Goal: Task Accomplishment & Management: Use online tool/utility

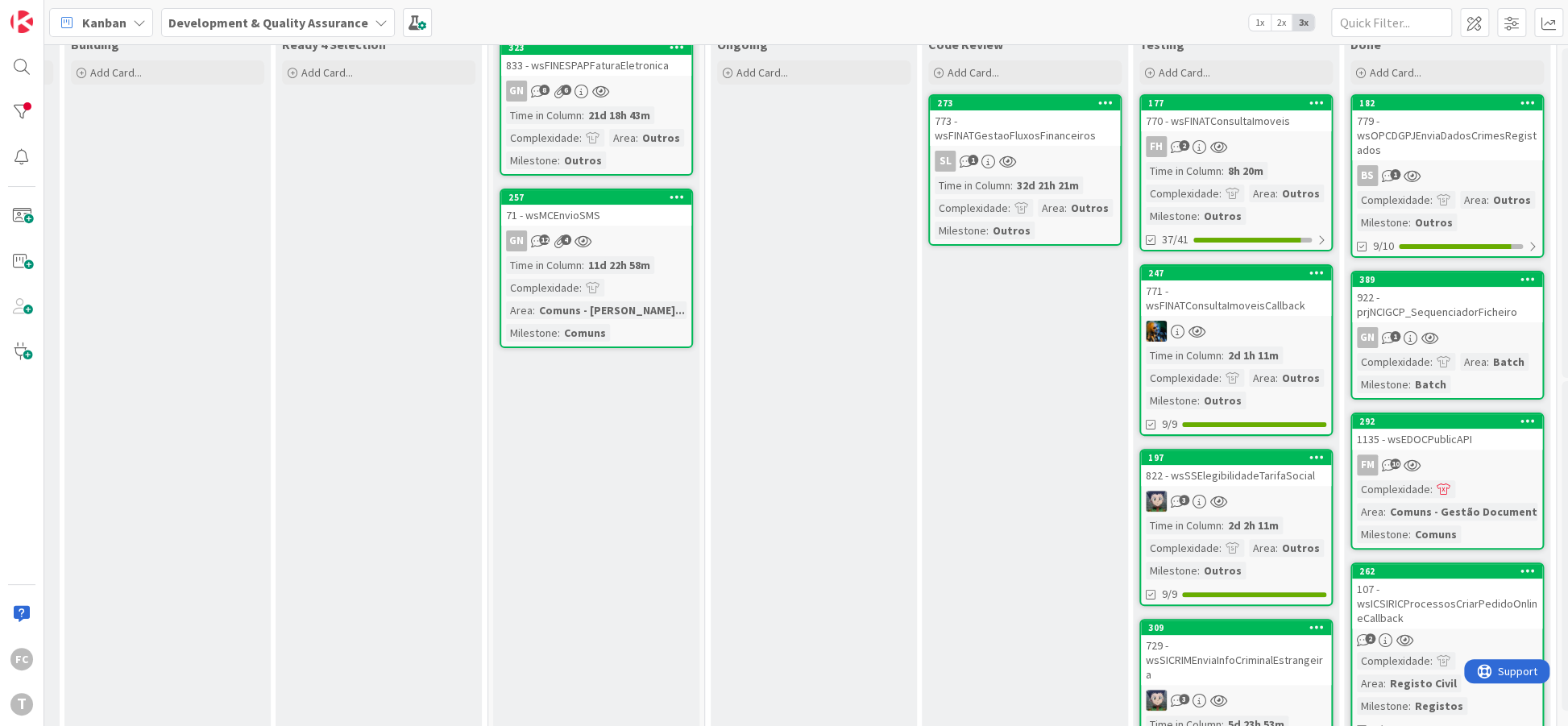
scroll to position [0, 203]
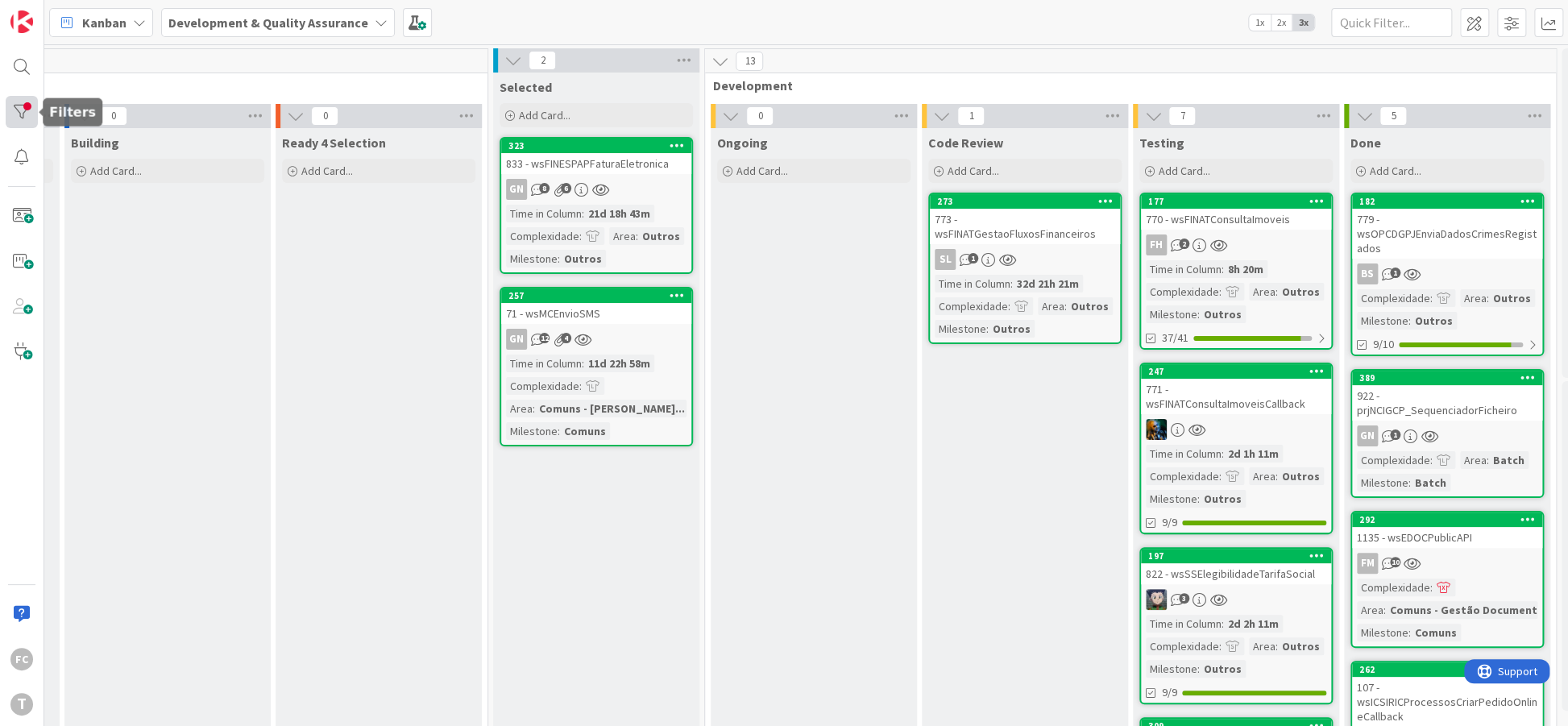
click at [32, 116] on div at bounding box center [22, 111] width 32 height 32
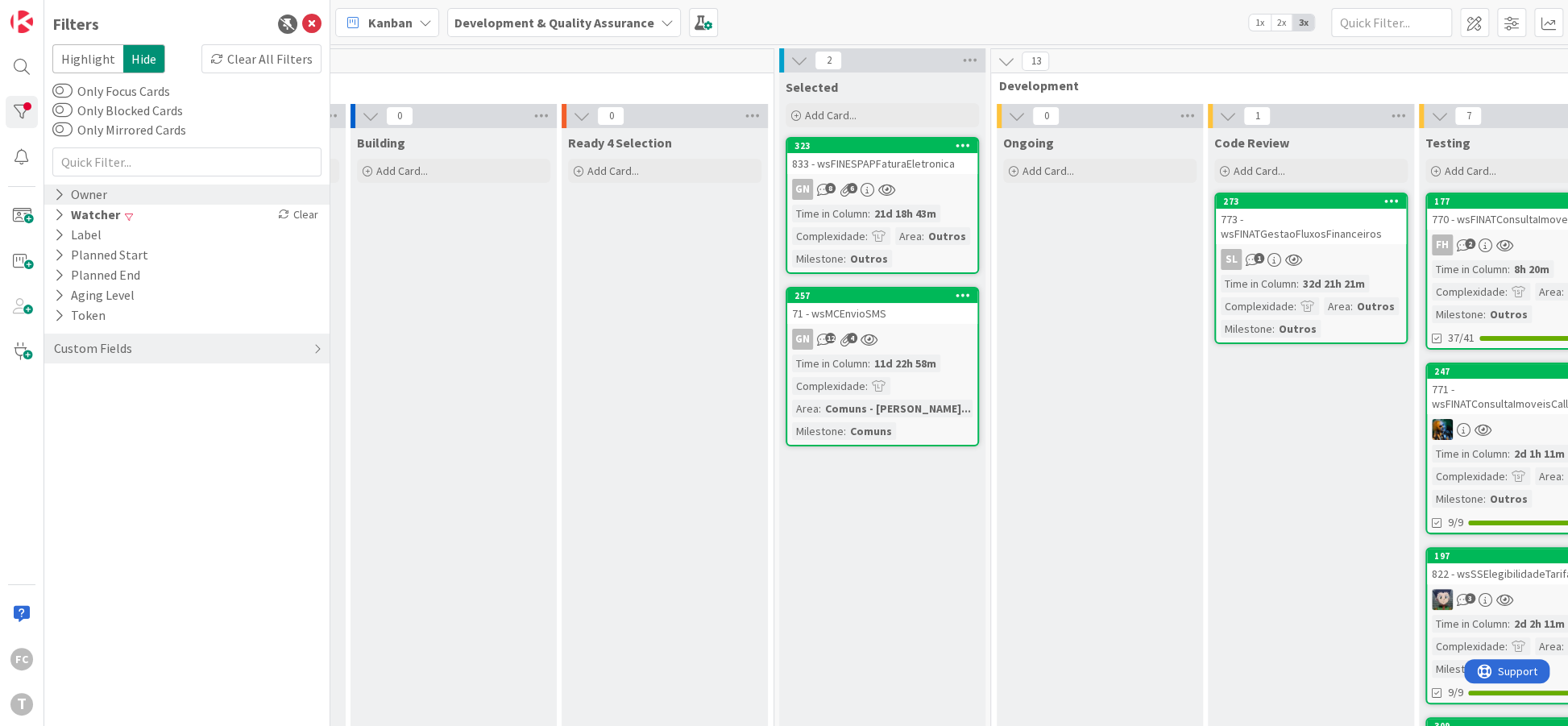
click at [60, 199] on icon at bounding box center [59, 194] width 10 height 14
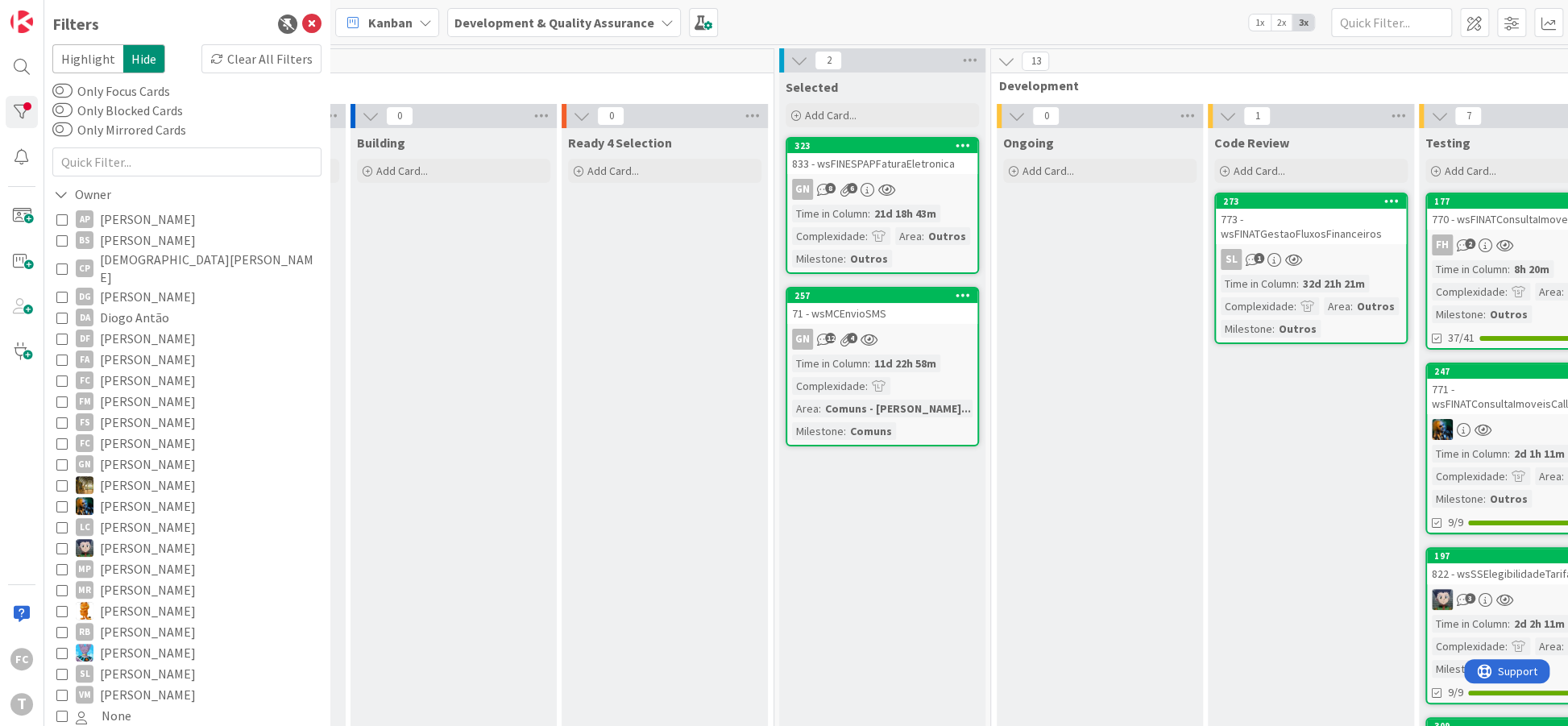
click at [65, 375] on icon at bounding box center [62, 380] width 11 height 11
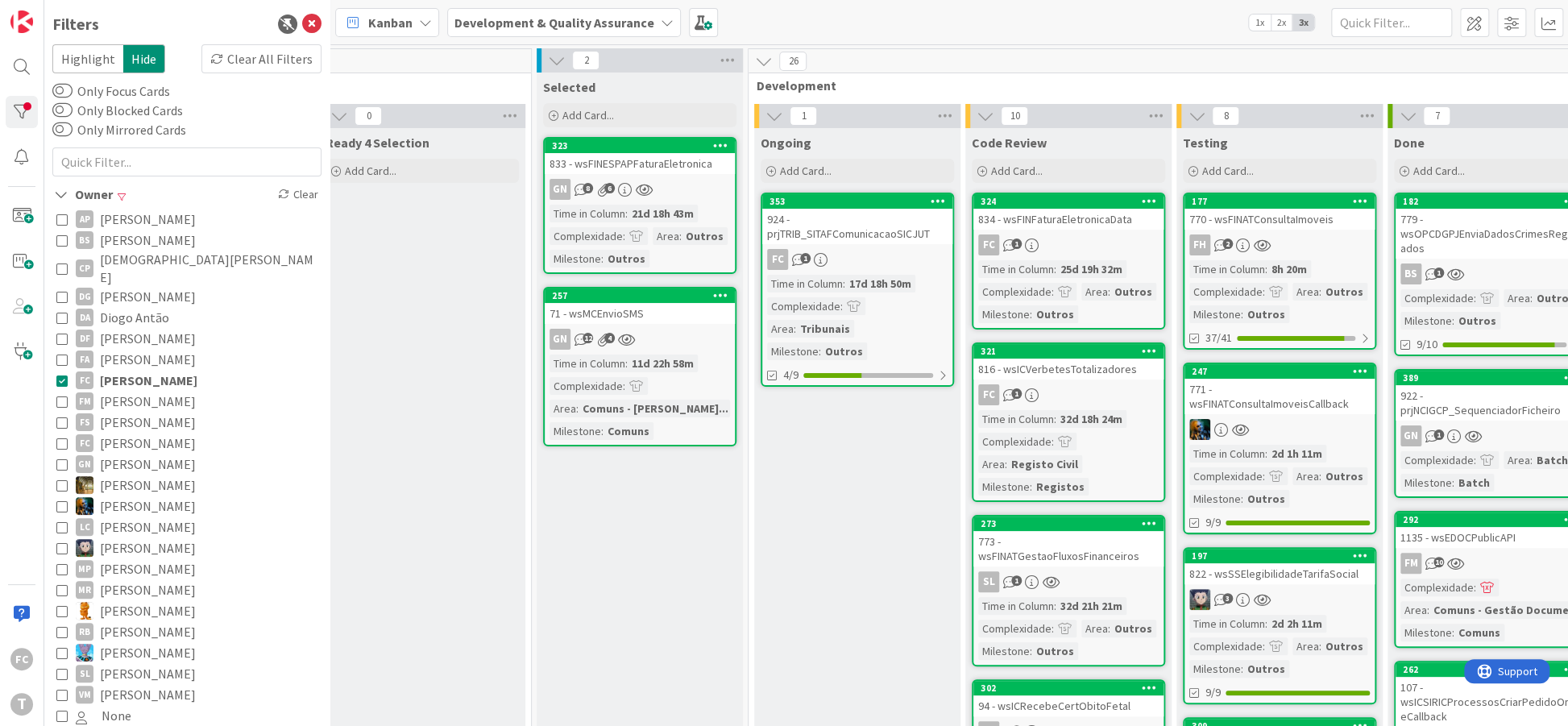
scroll to position [0, 476]
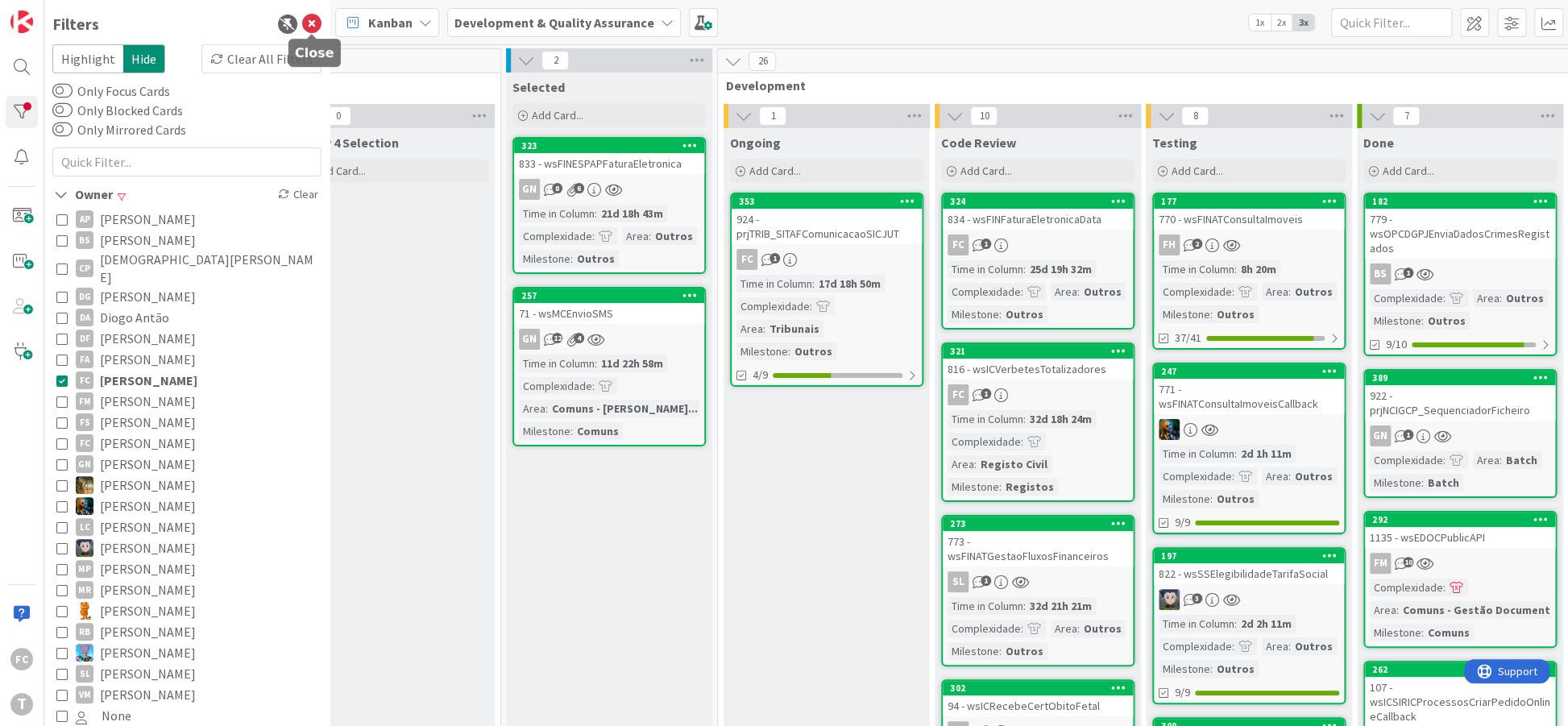
click at [310, 20] on icon at bounding box center [311, 23] width 20 height 20
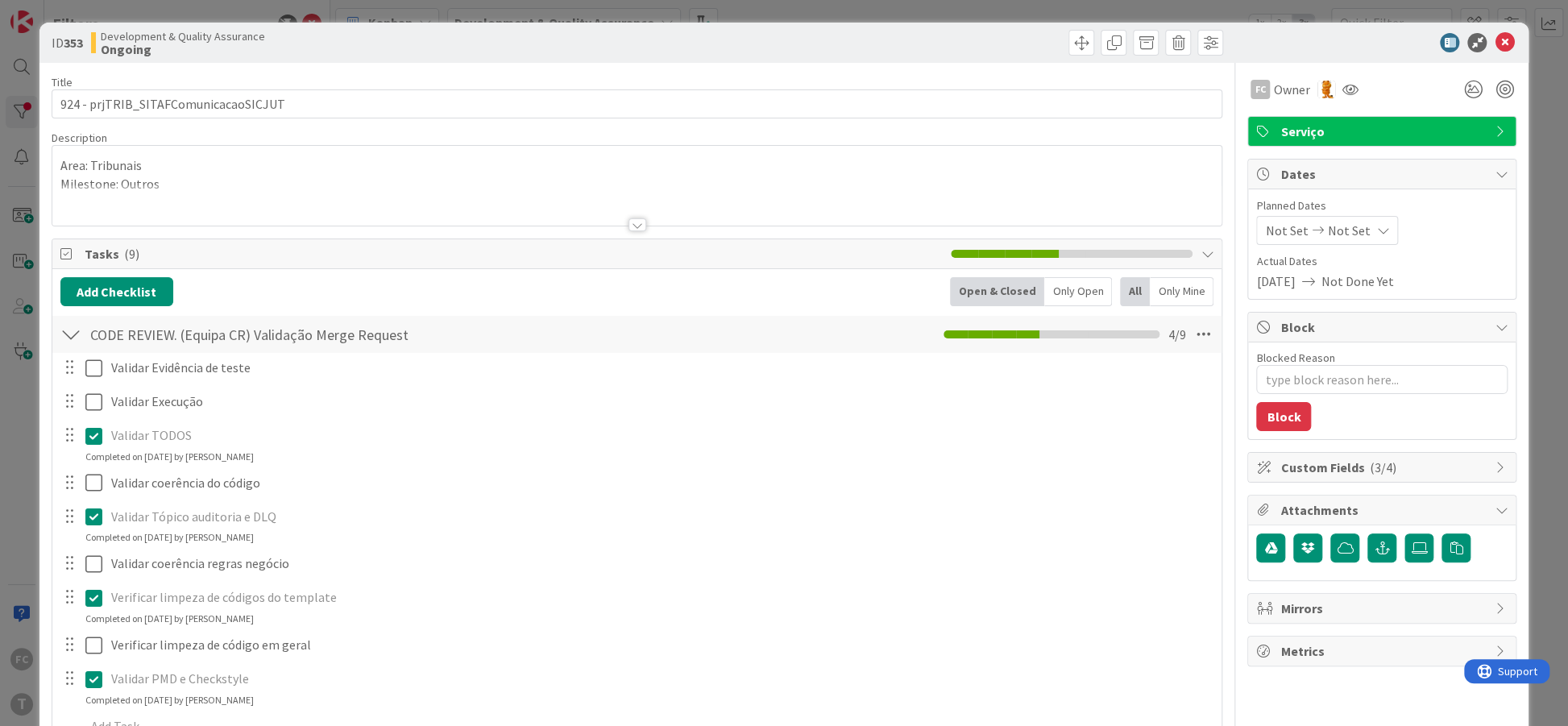
type textarea "x"
click at [1509, 46] on icon at bounding box center [1504, 42] width 20 height 20
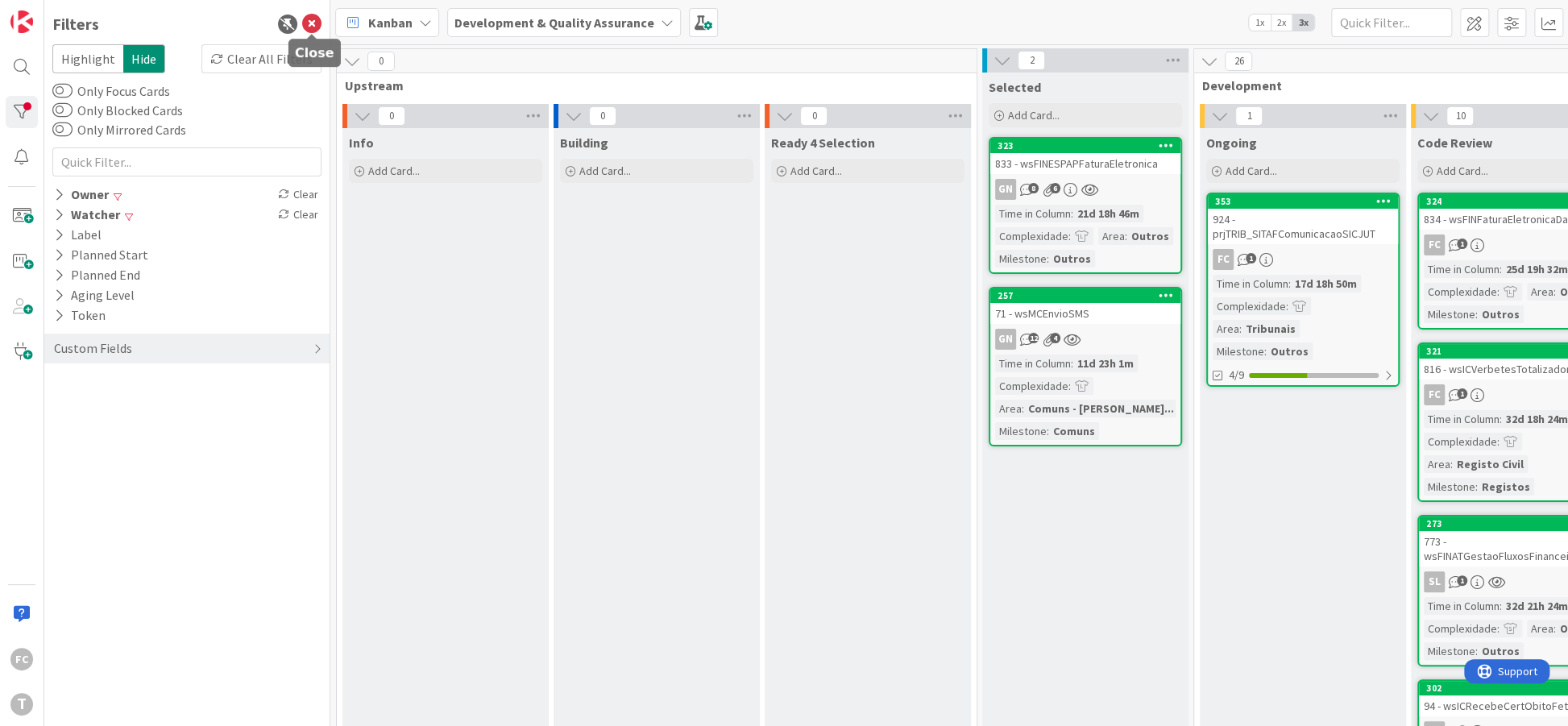
click at [310, 17] on icon at bounding box center [311, 23] width 20 height 20
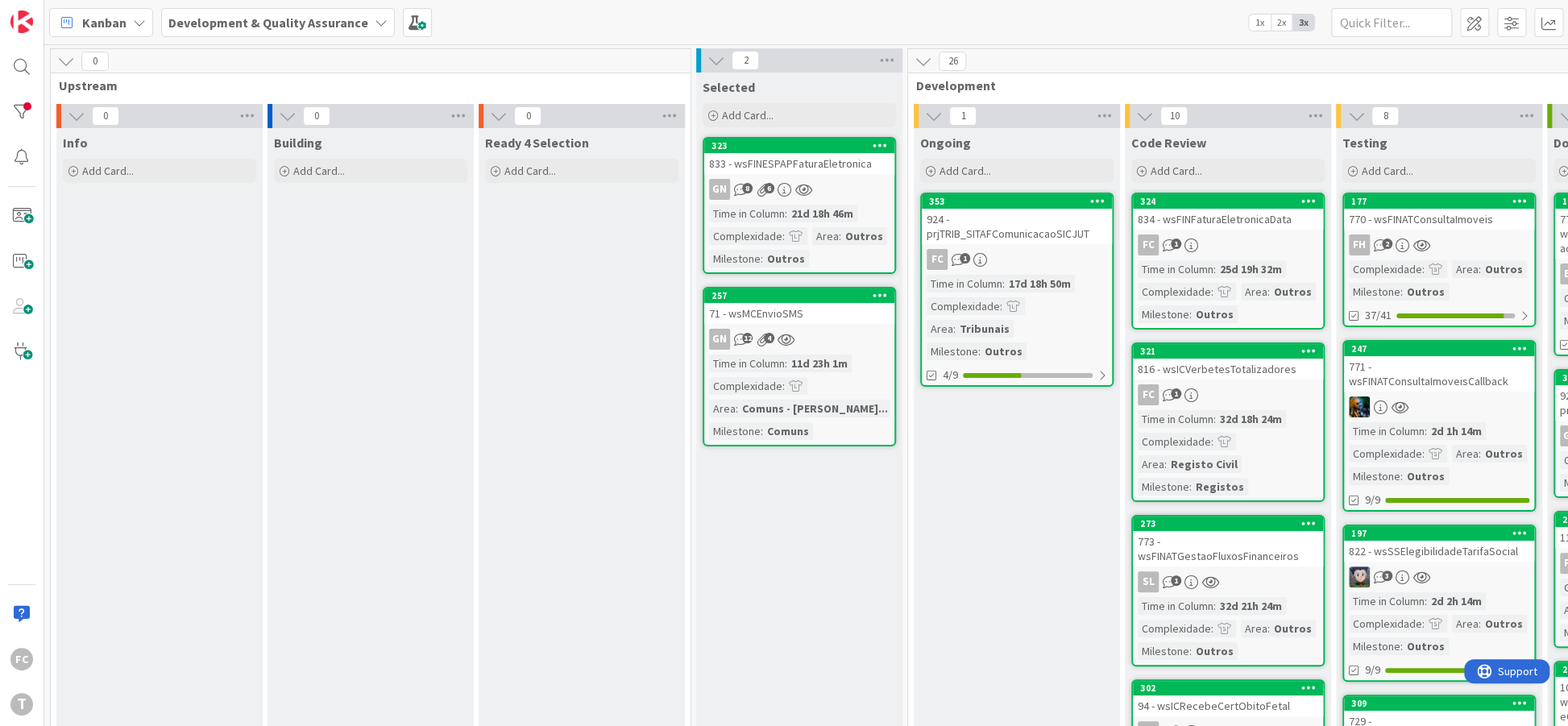
click at [20, 122] on div at bounding box center [22, 111] width 32 height 32
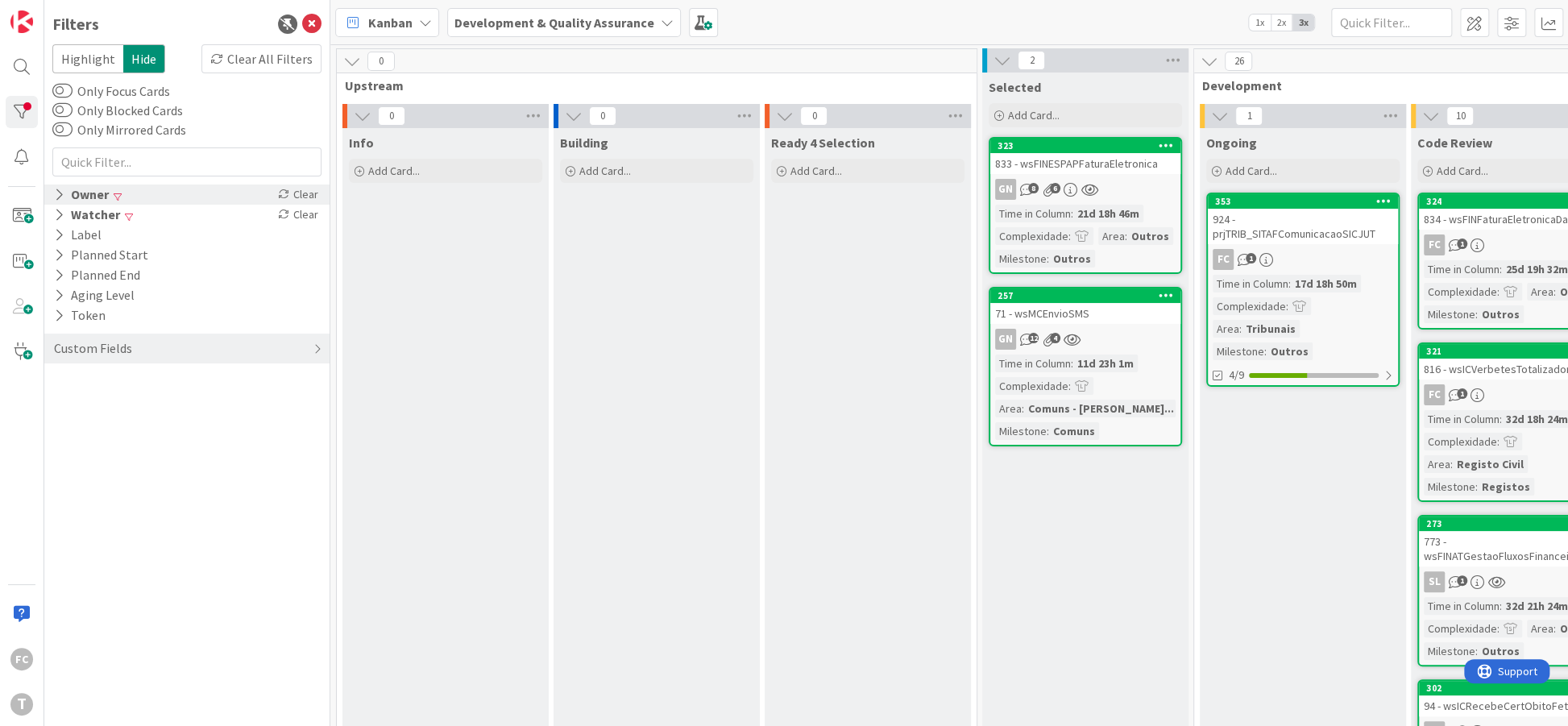
click at [55, 194] on icon at bounding box center [59, 194] width 10 height 14
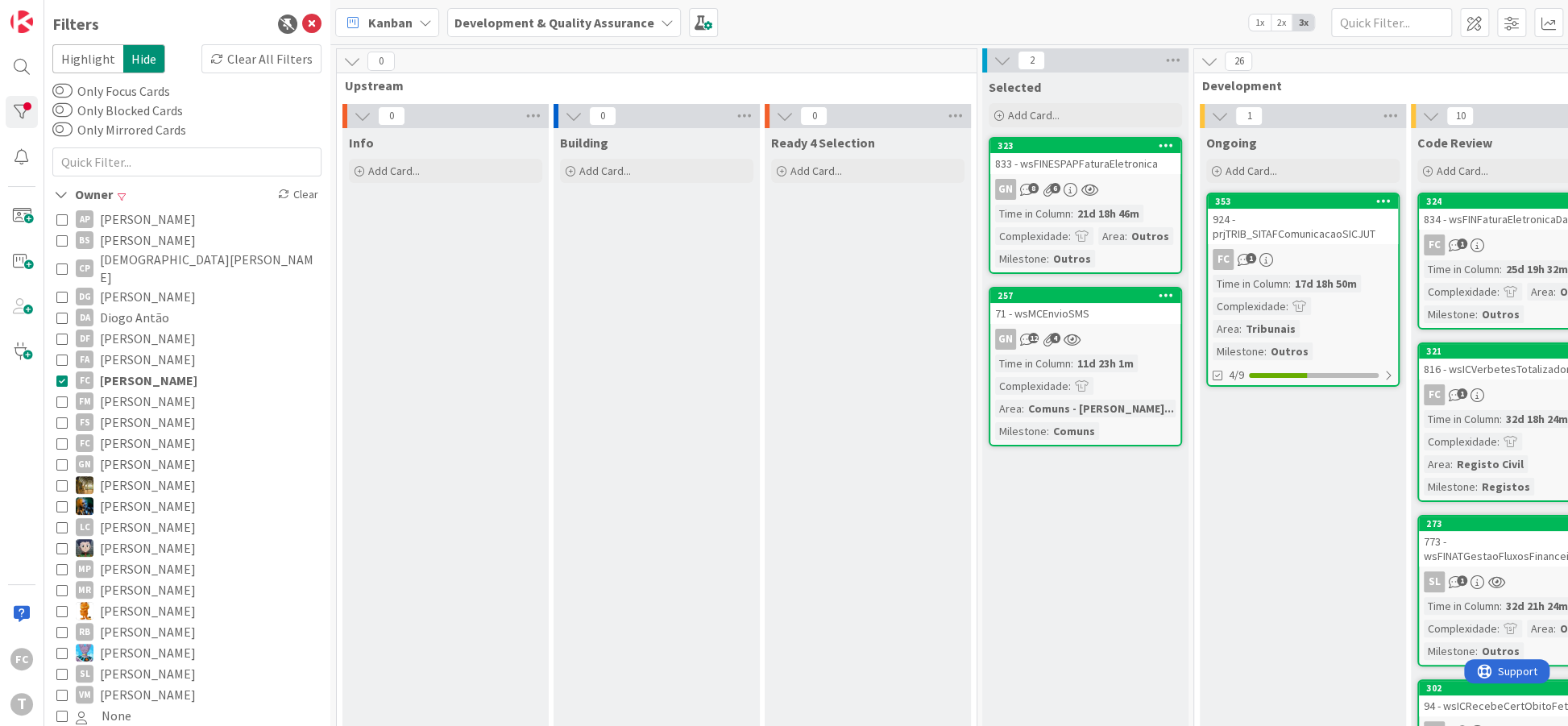
click at [57, 375] on icon at bounding box center [62, 380] width 11 height 11
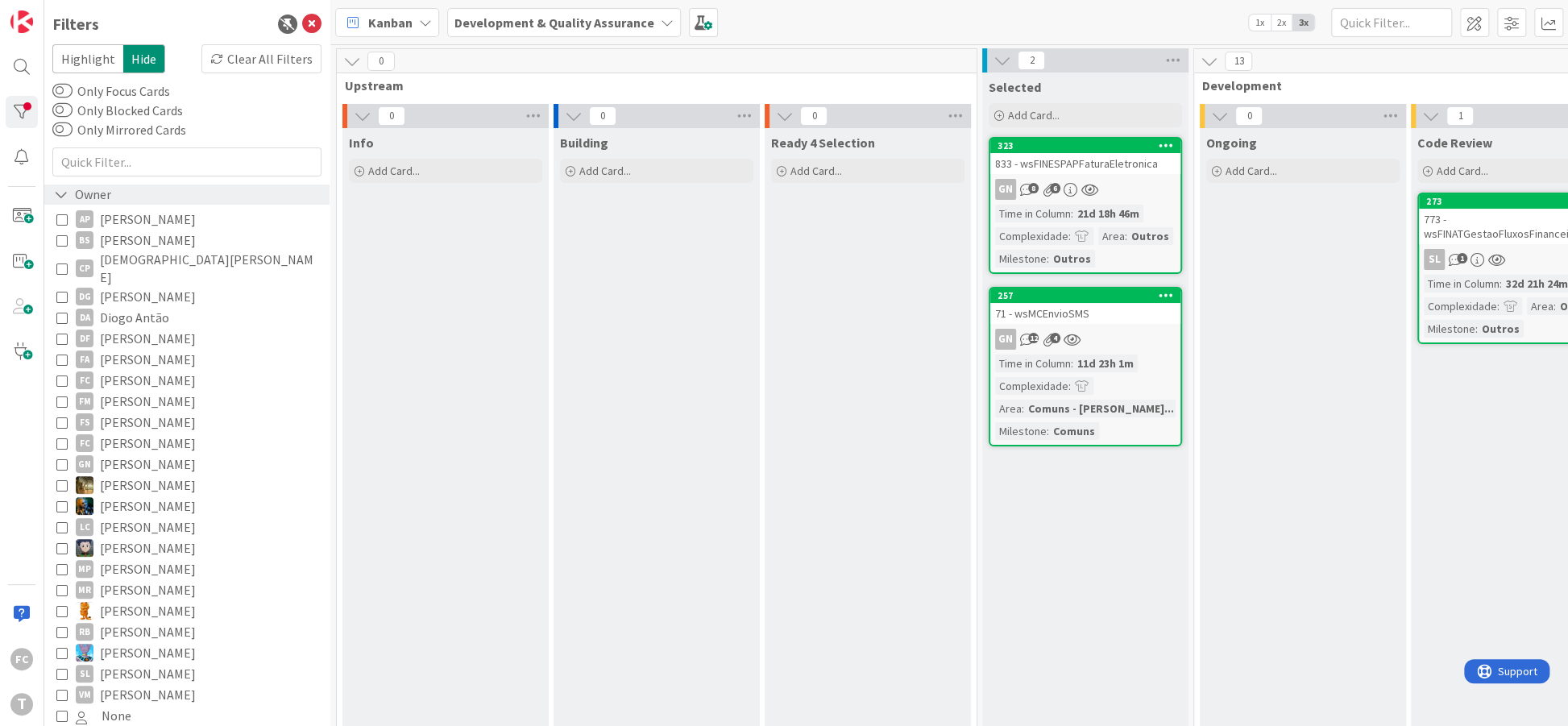
click at [59, 196] on icon at bounding box center [61, 194] width 14 height 14
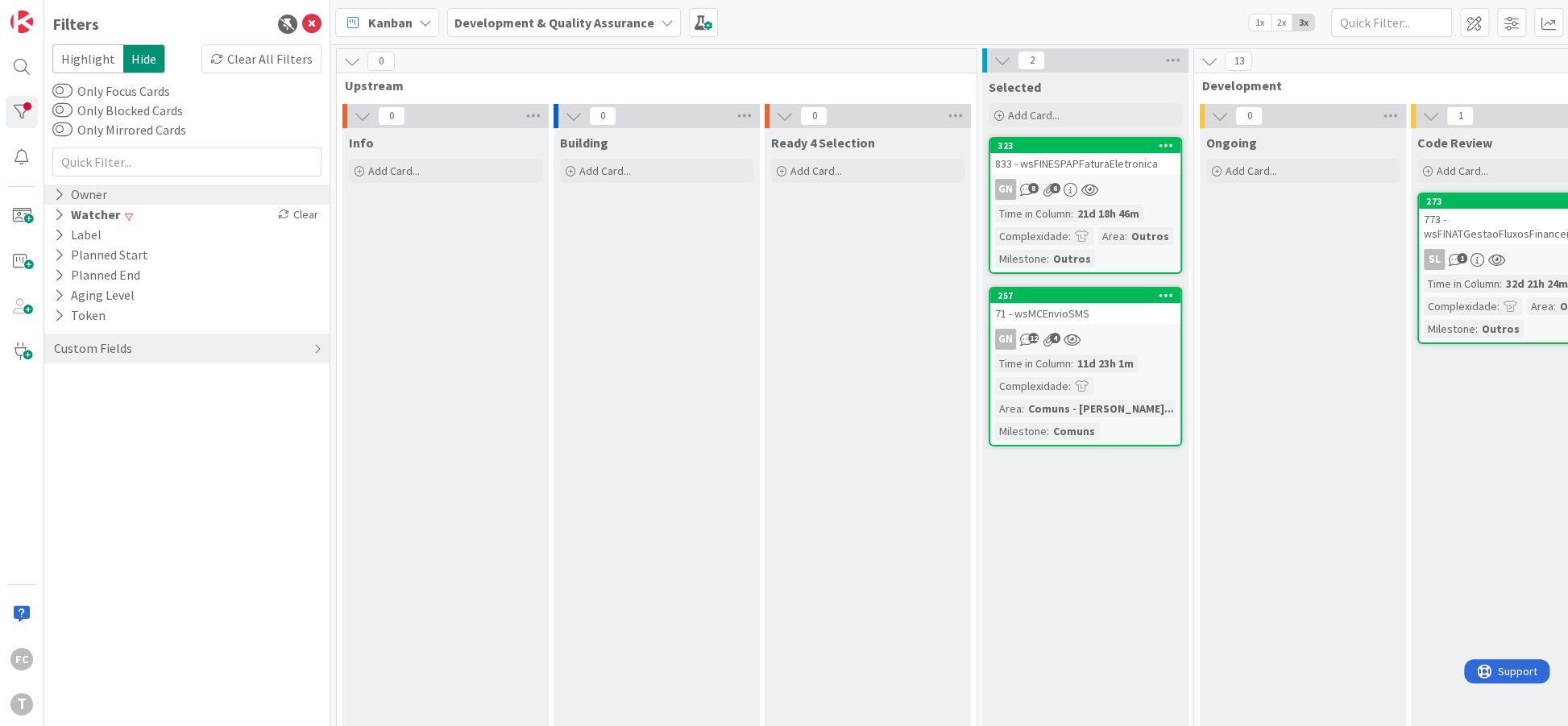
click at [58, 197] on icon at bounding box center [59, 194] width 10 height 14
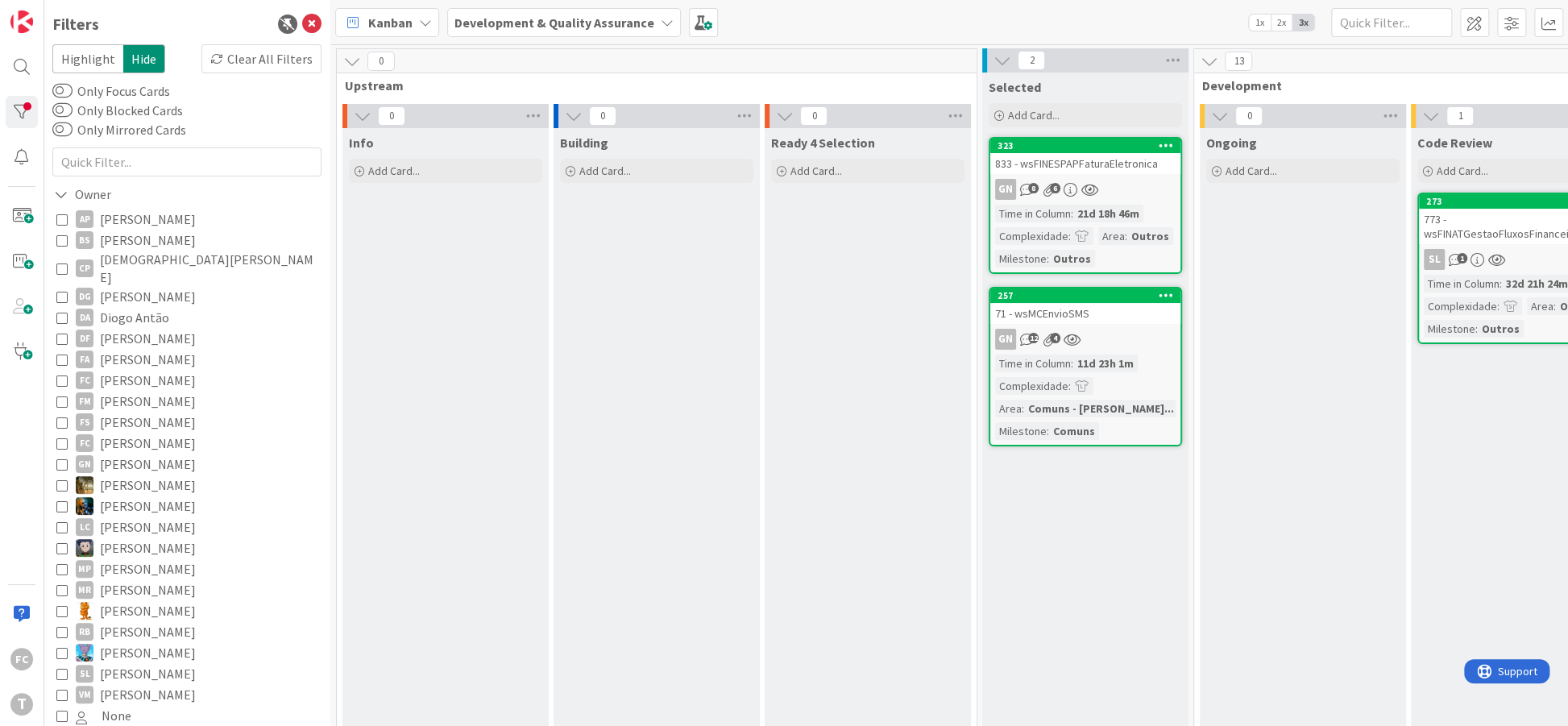
click at [60, 375] on icon at bounding box center [62, 380] width 11 height 11
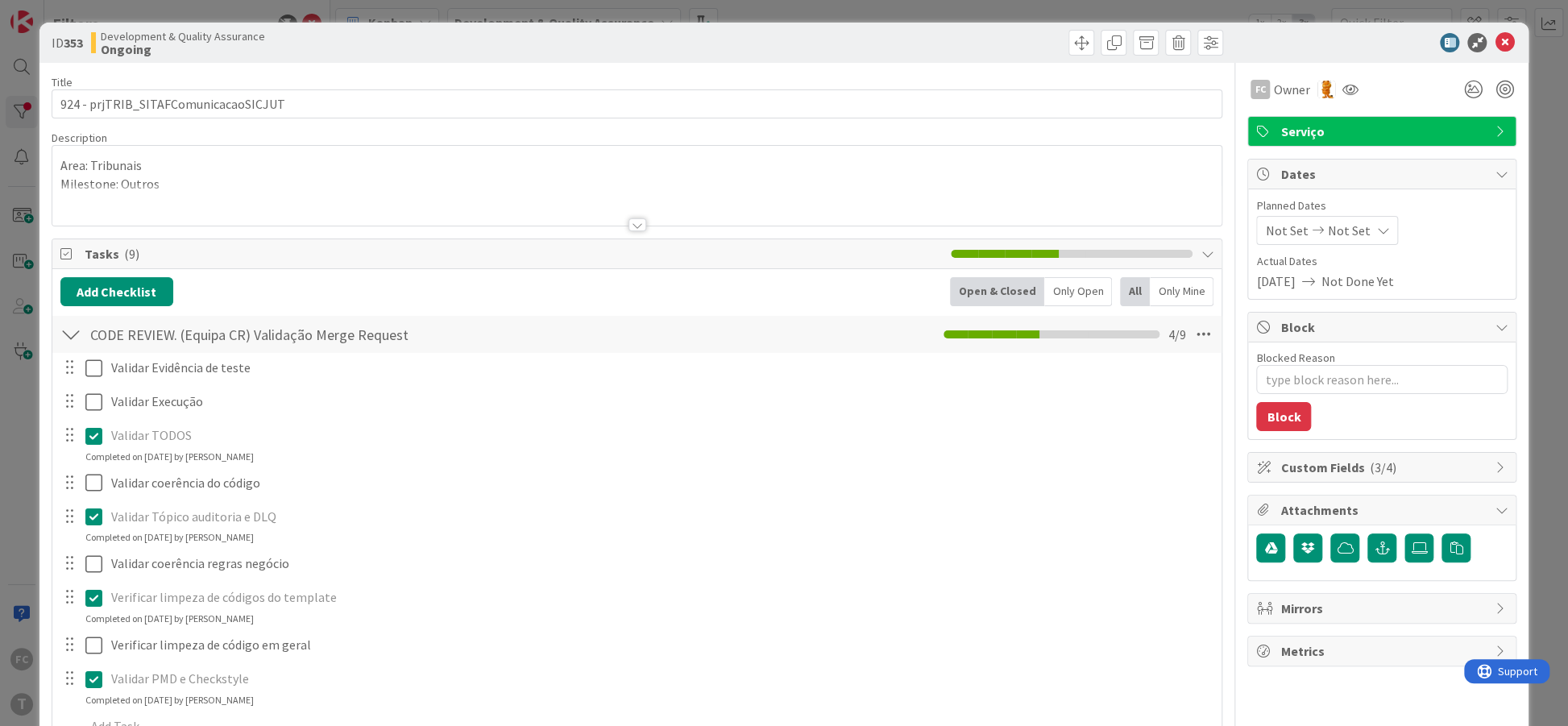
type textarea "x"
click at [1501, 49] on icon at bounding box center [1504, 42] width 20 height 20
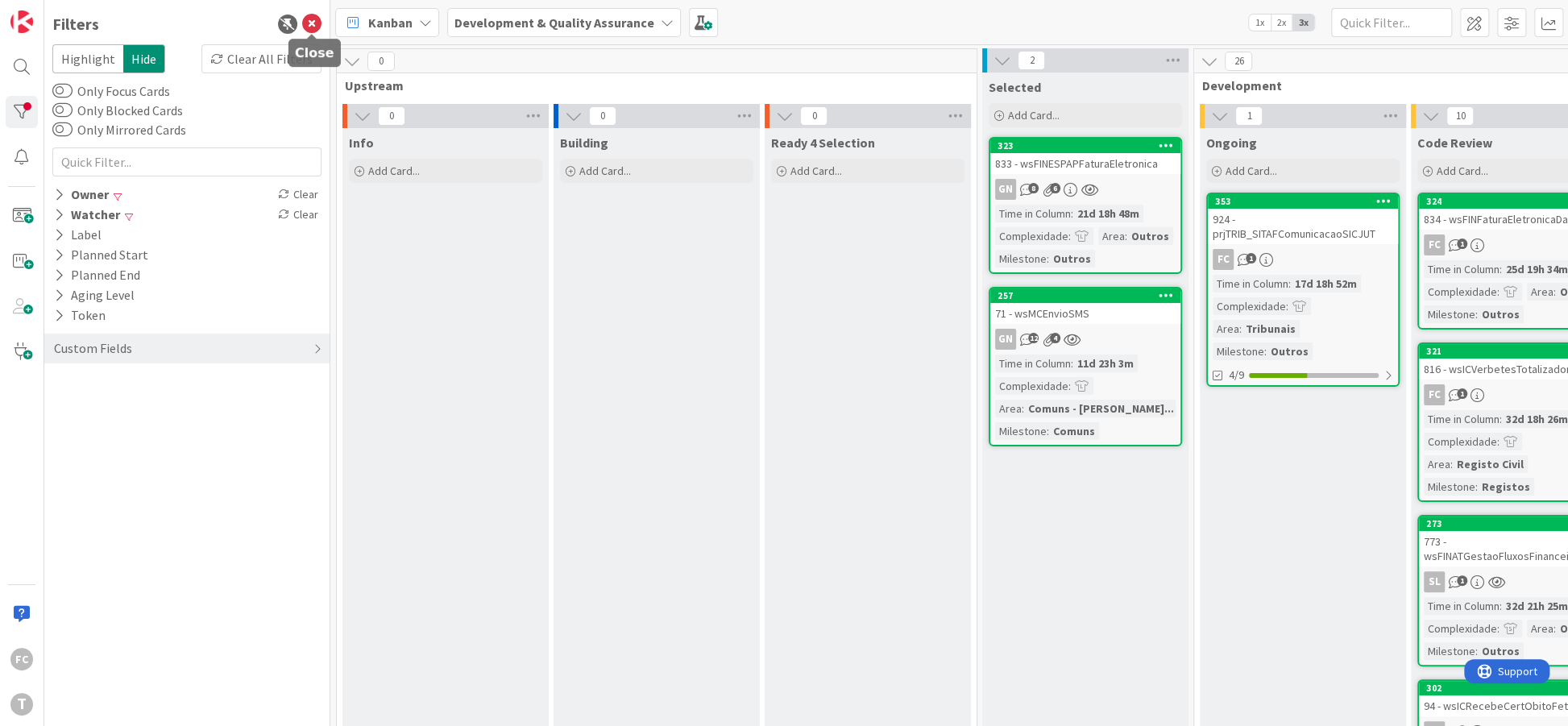
click at [316, 22] on icon at bounding box center [311, 23] width 20 height 20
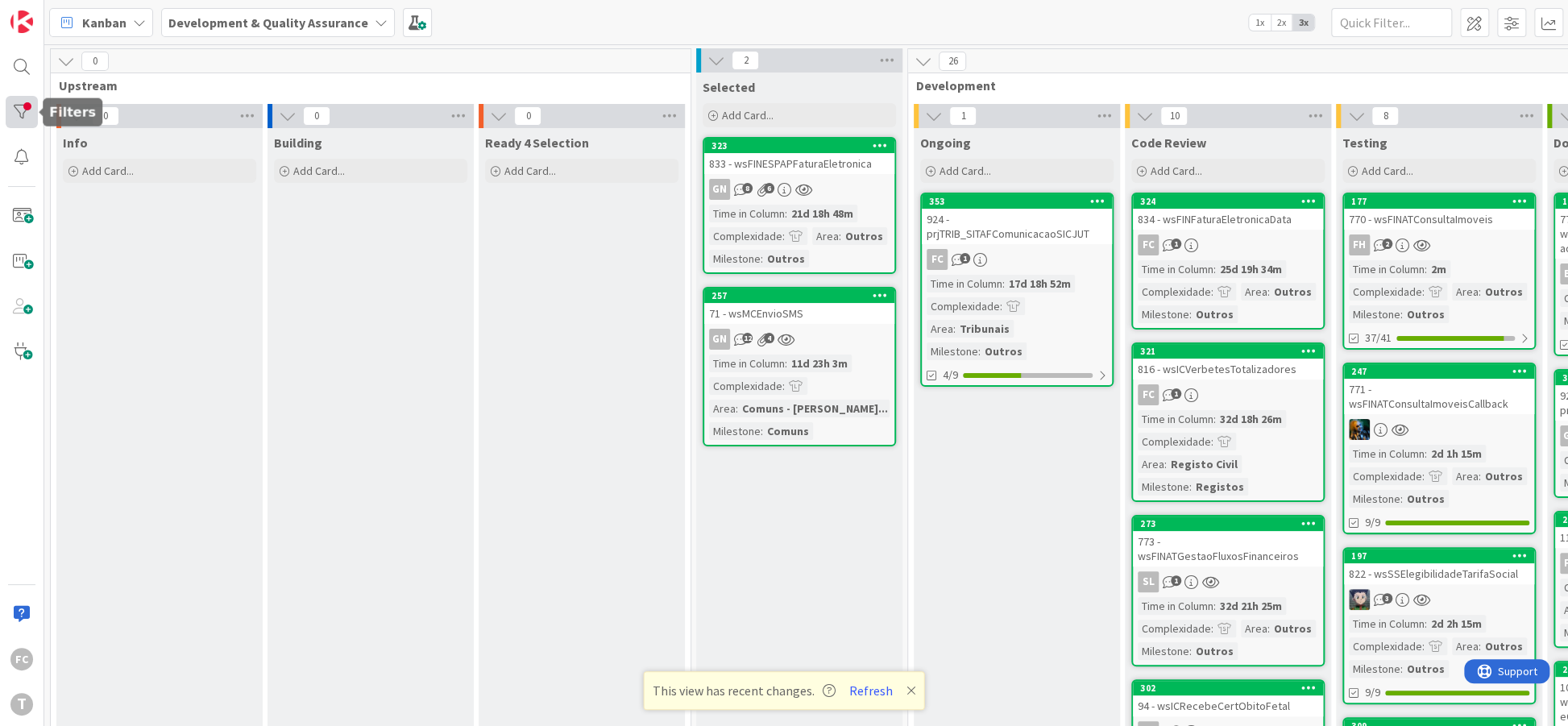
click at [27, 113] on div at bounding box center [22, 111] width 32 height 32
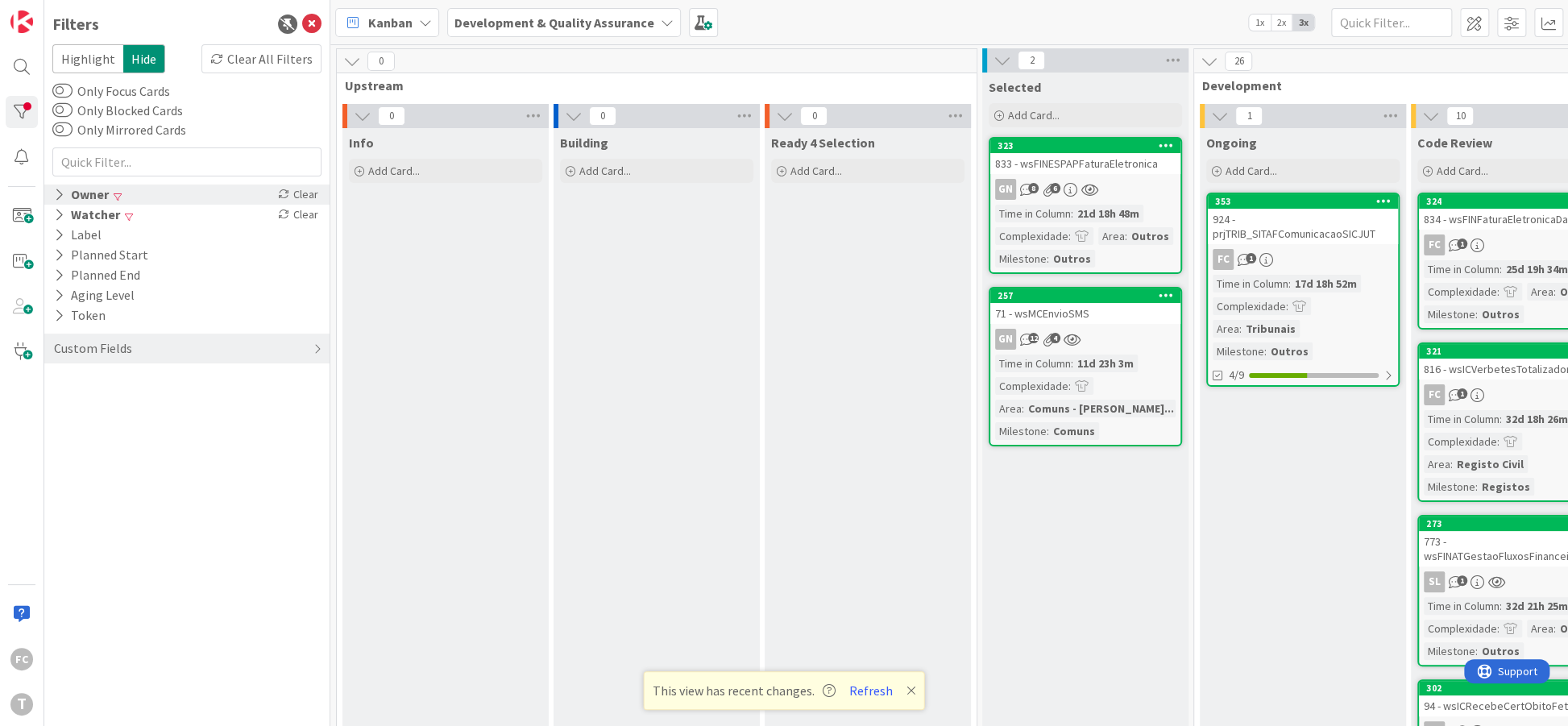
click at [60, 200] on icon at bounding box center [59, 194] width 10 height 14
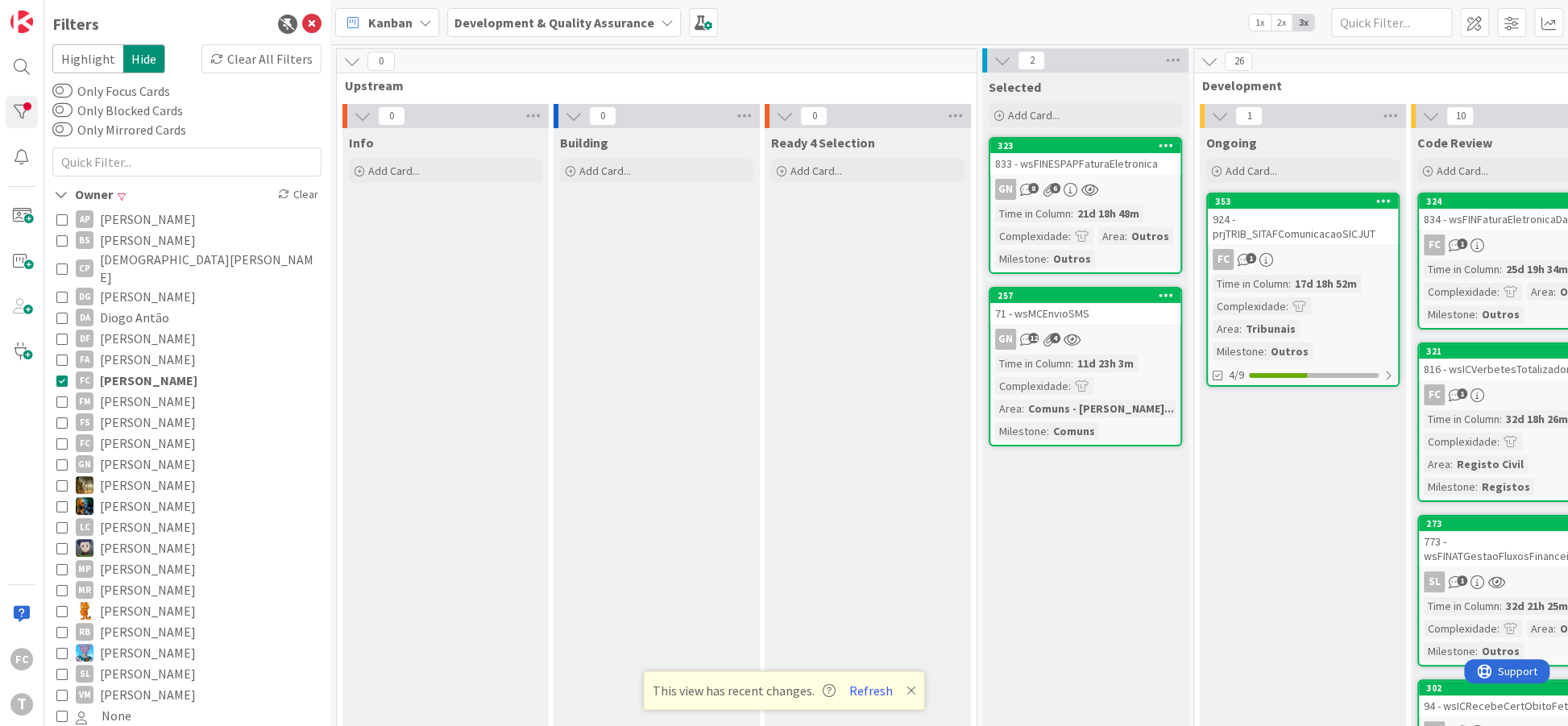
click at [65, 375] on icon at bounding box center [62, 380] width 11 height 11
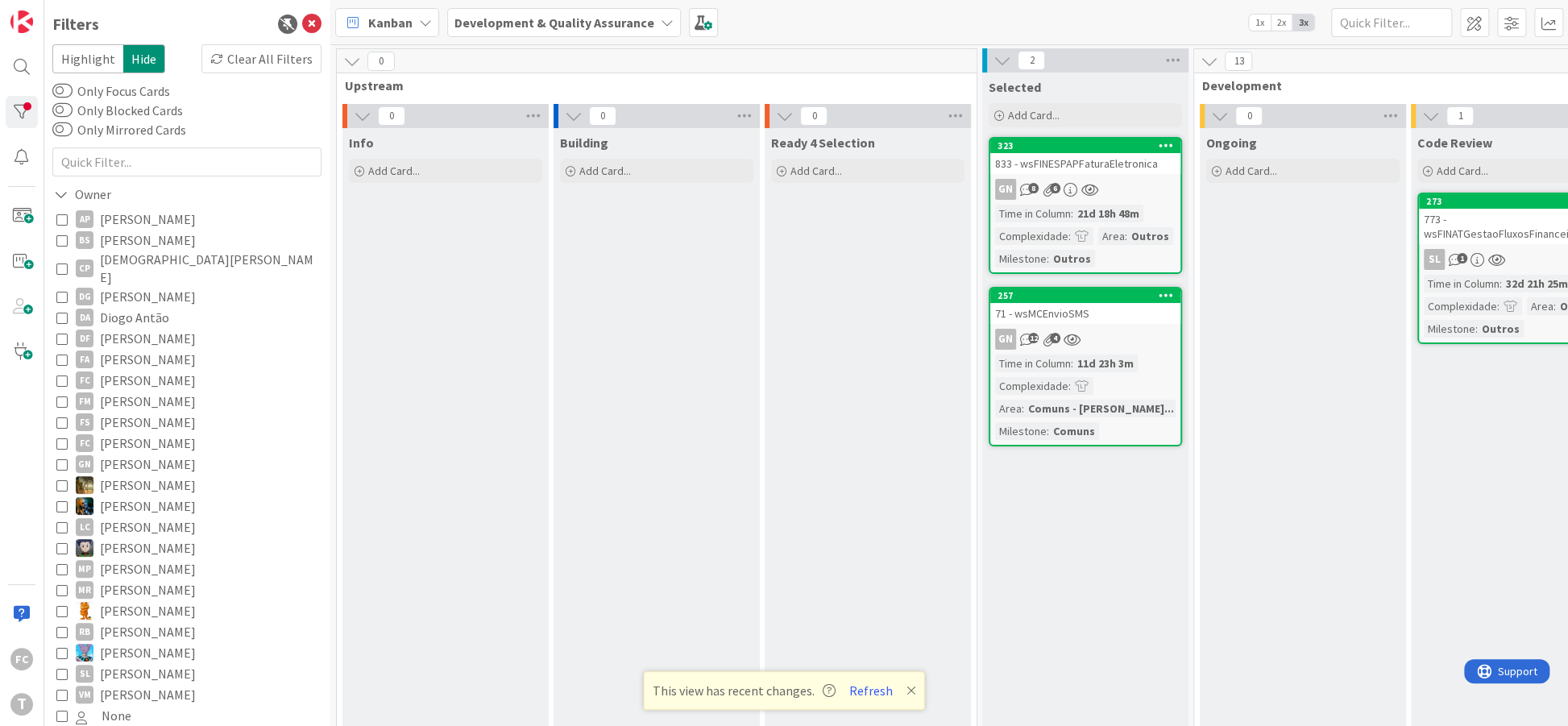
click at [65, 375] on icon at bounding box center [62, 380] width 11 height 11
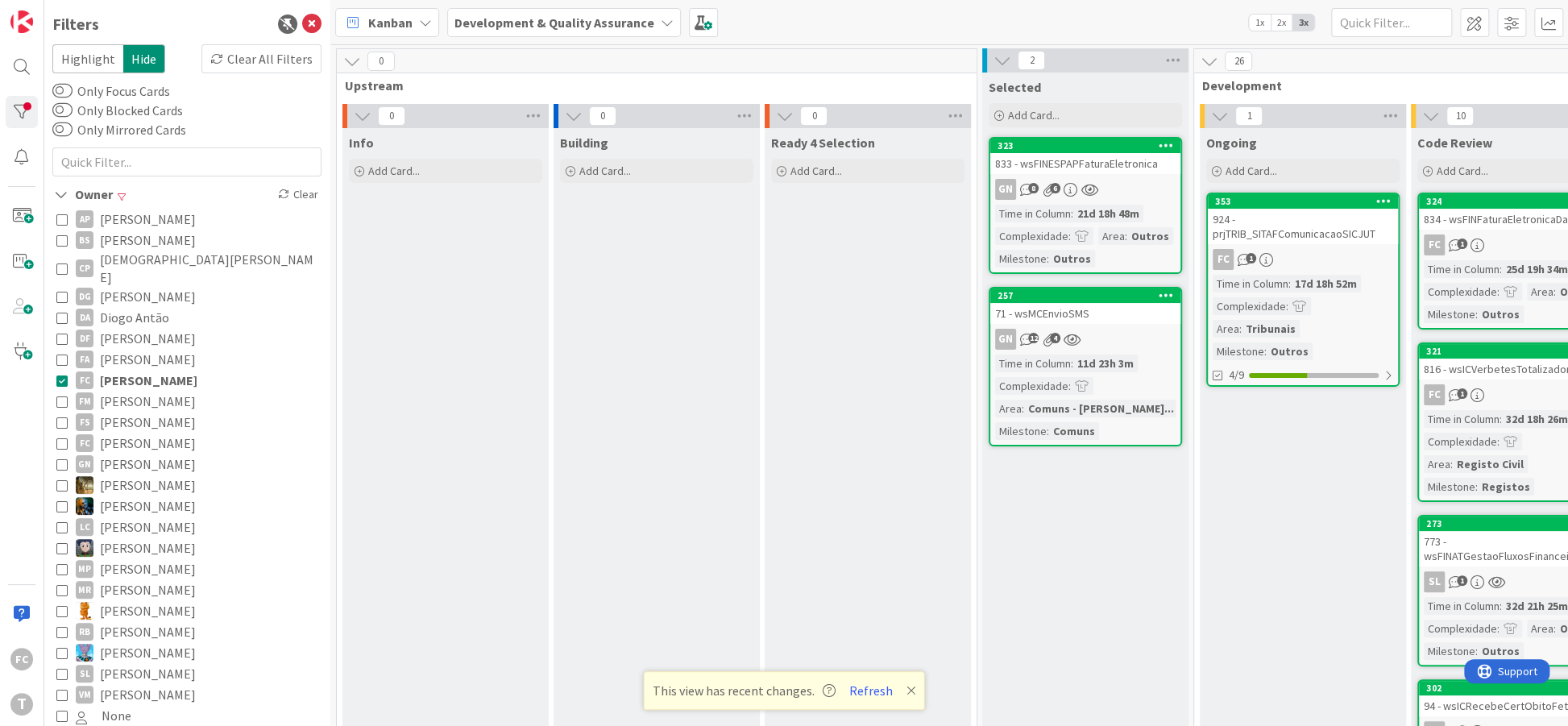
click at [65, 375] on icon at bounding box center [62, 380] width 11 height 11
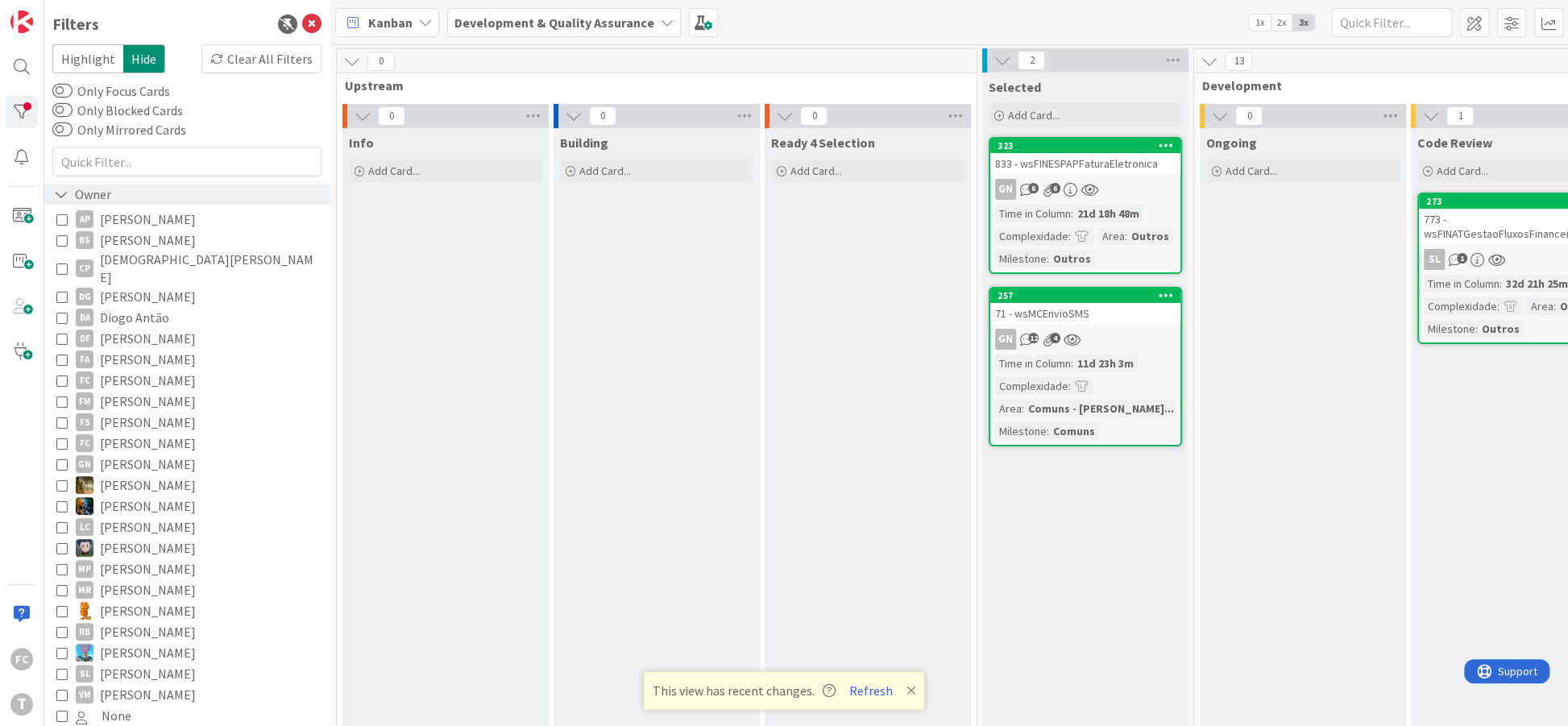
click at [58, 197] on icon at bounding box center [61, 194] width 14 height 14
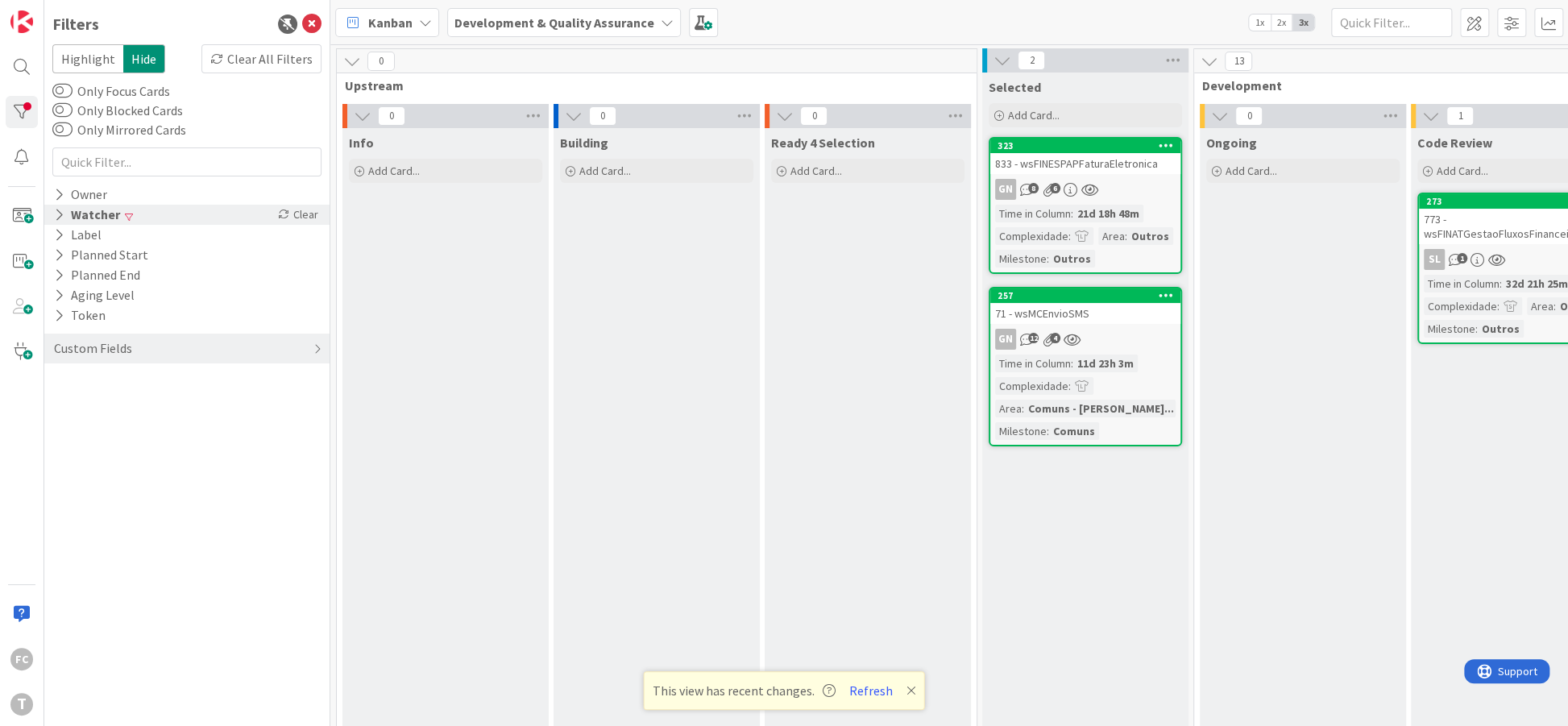
click at [59, 221] on icon at bounding box center [59, 215] width 10 height 14
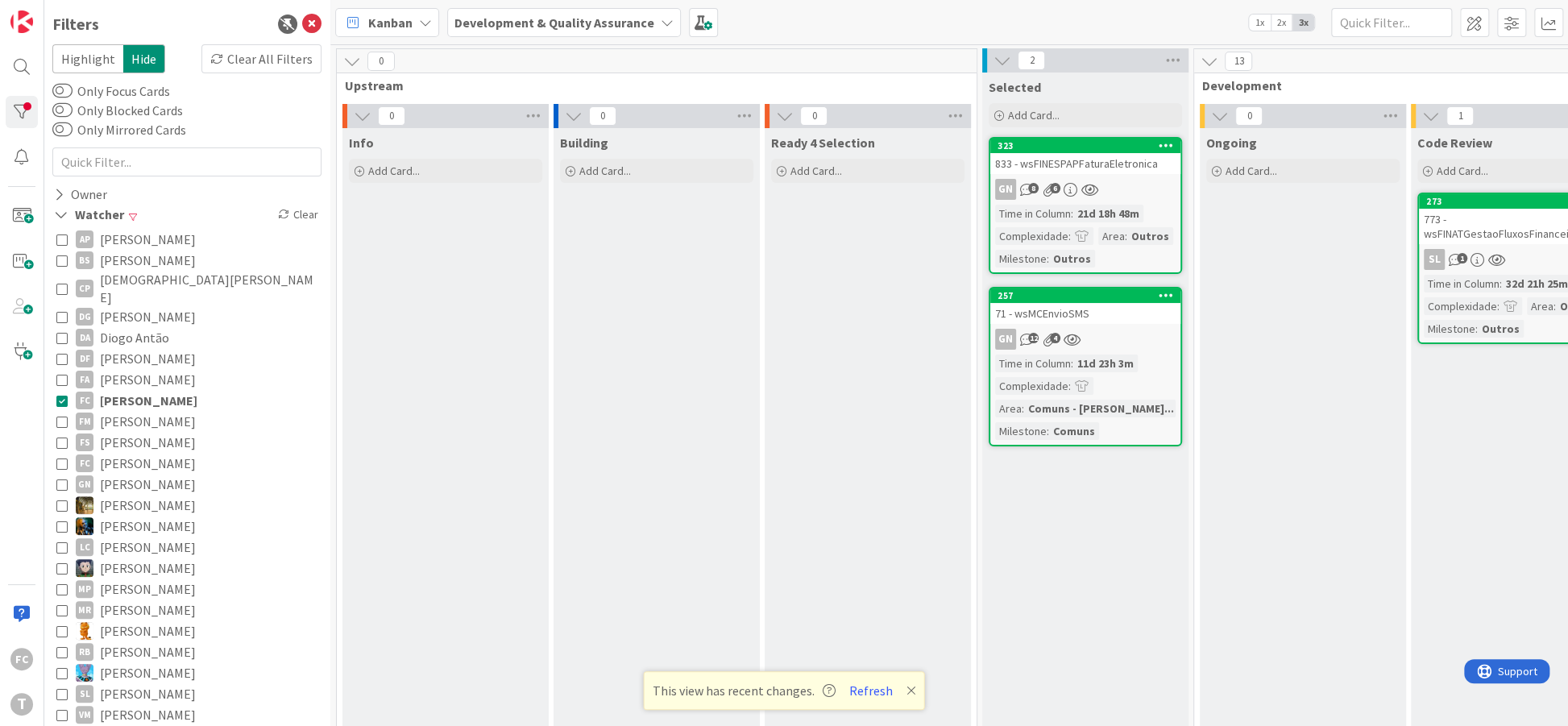
click at [60, 394] on icon at bounding box center [62, 400] width 11 height 11
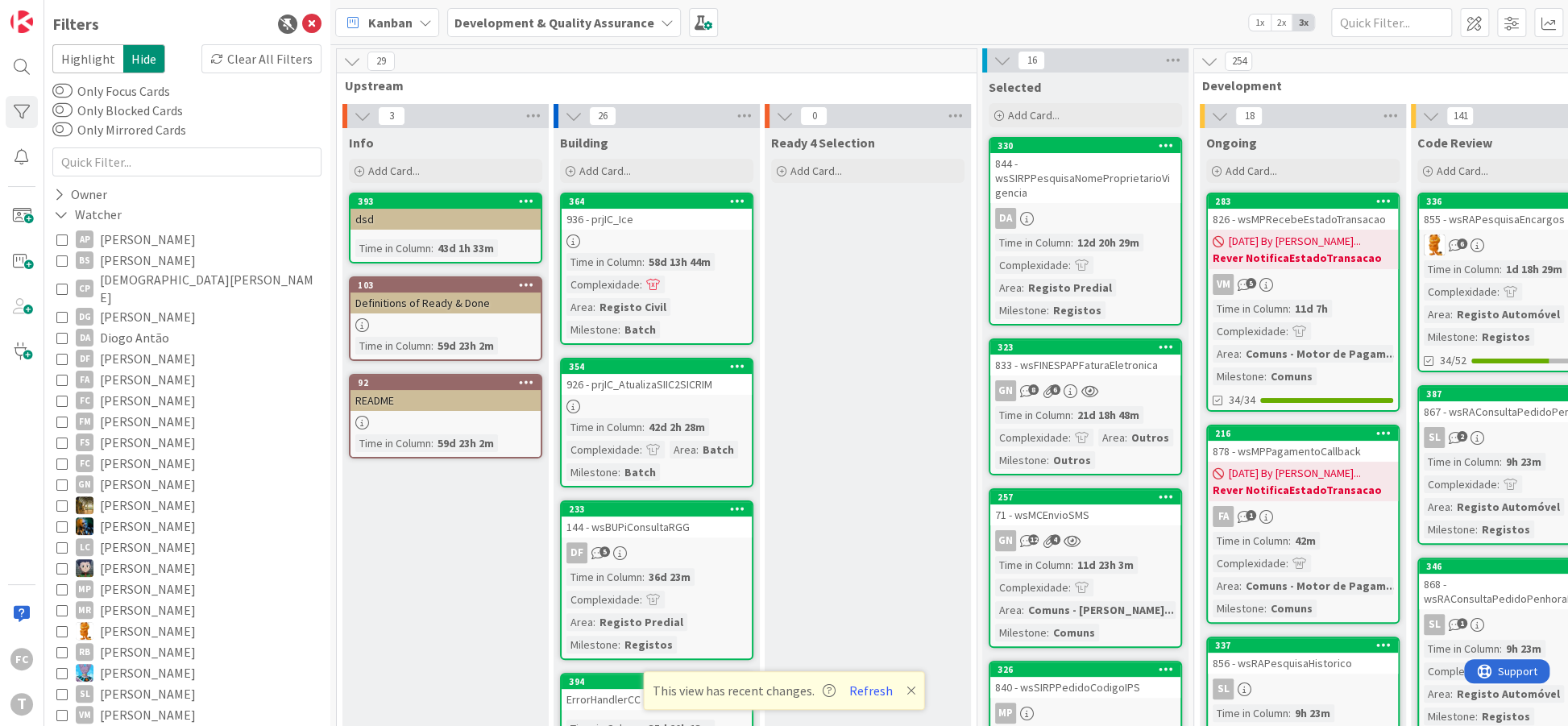
click at [64, 625] on icon at bounding box center [62, 630] width 11 height 11
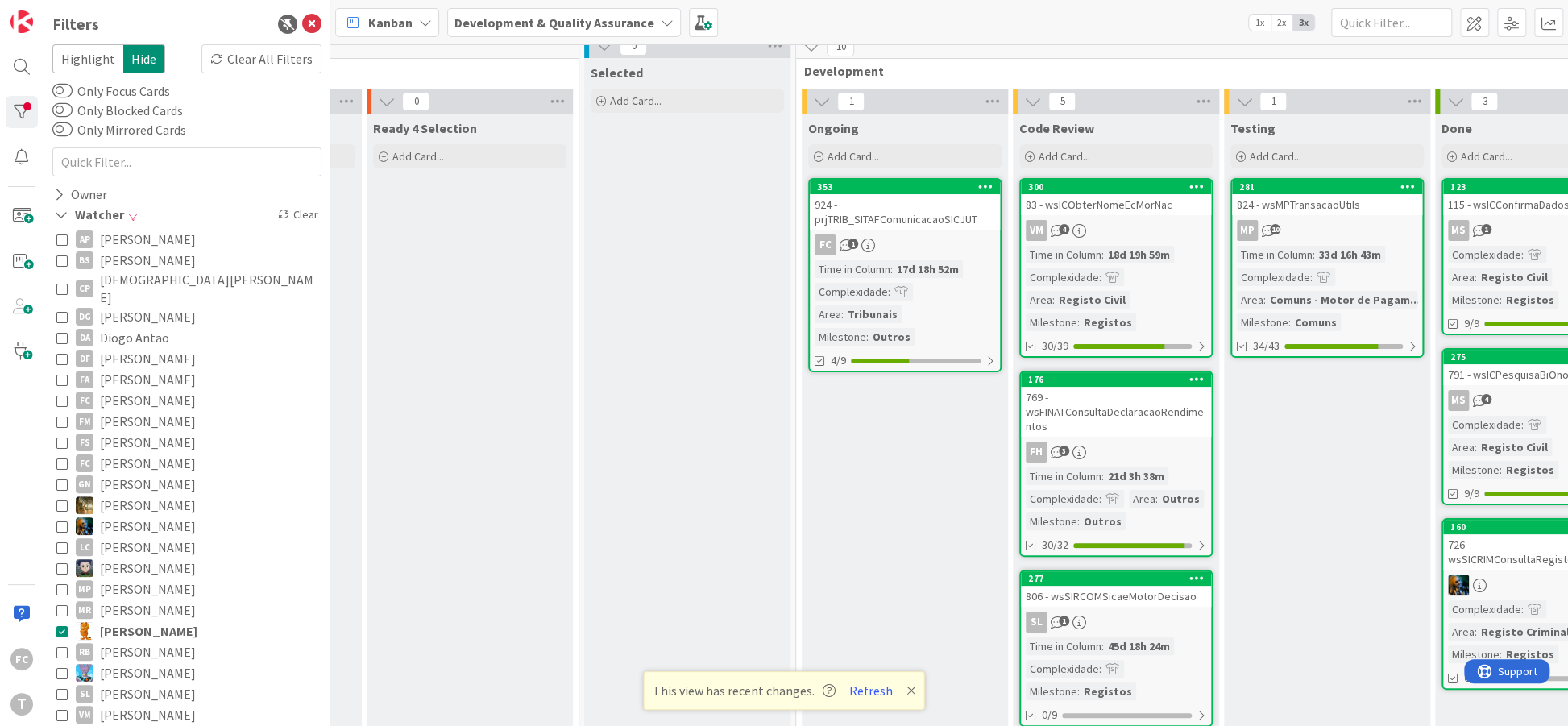
scroll to position [0, 398]
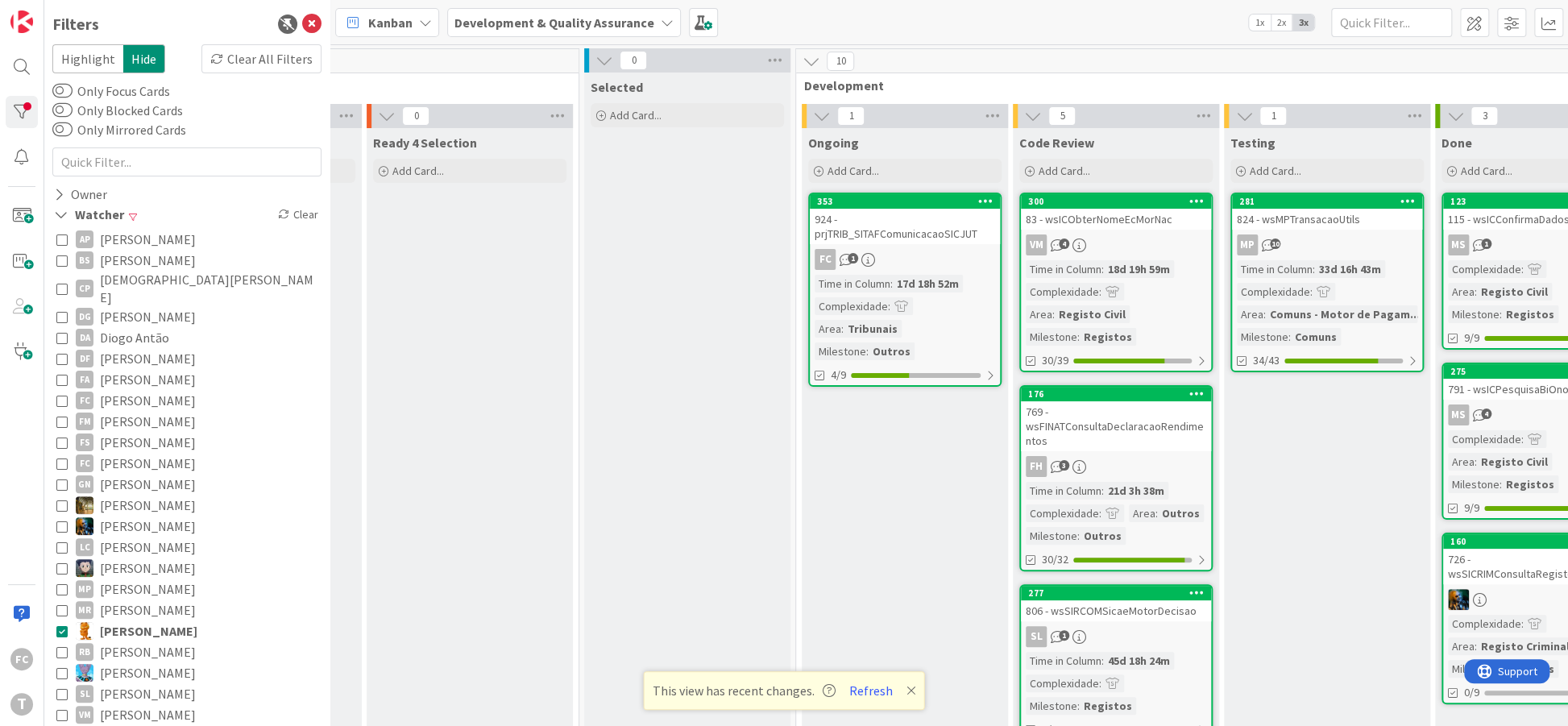
click at [62, 625] on icon at bounding box center [62, 630] width 11 height 11
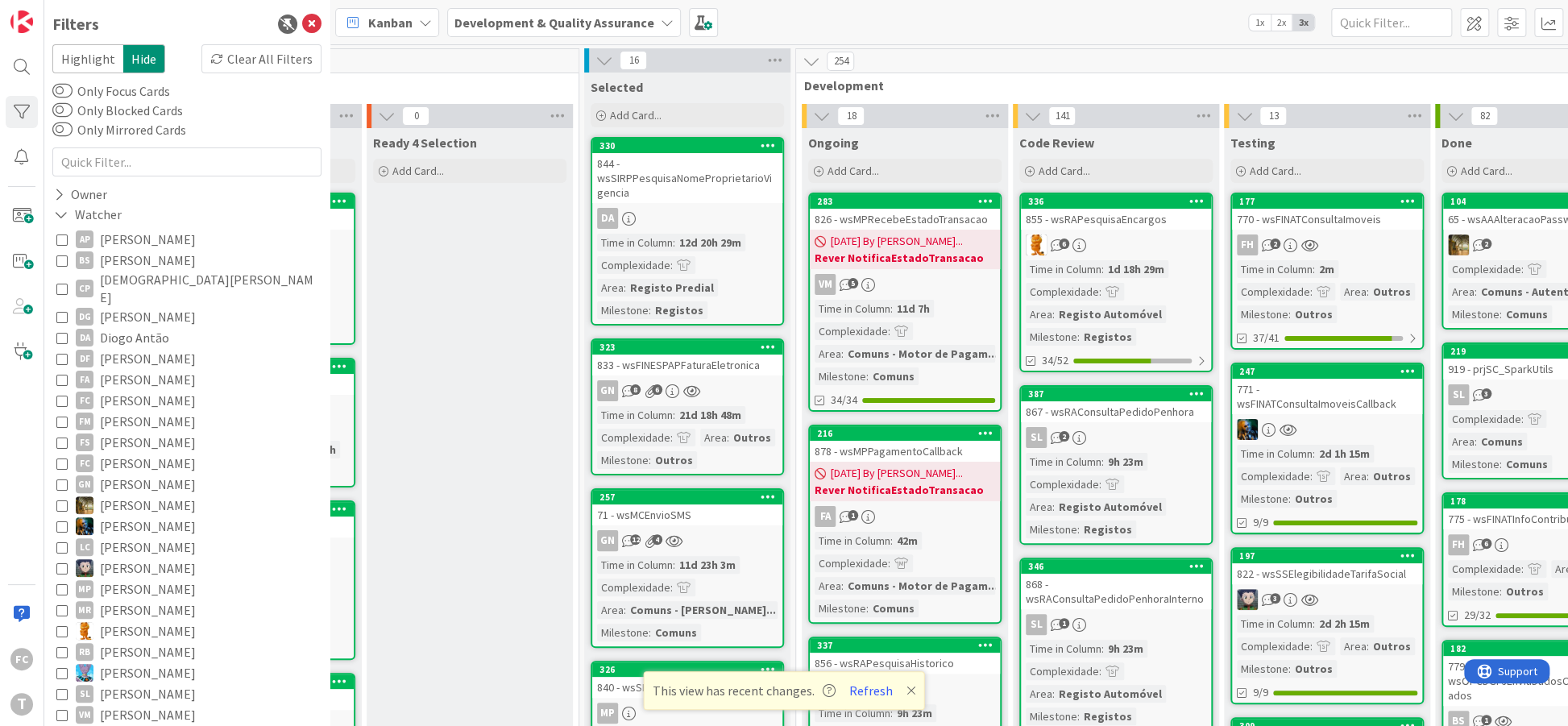
click at [60, 394] on icon at bounding box center [62, 400] width 11 height 11
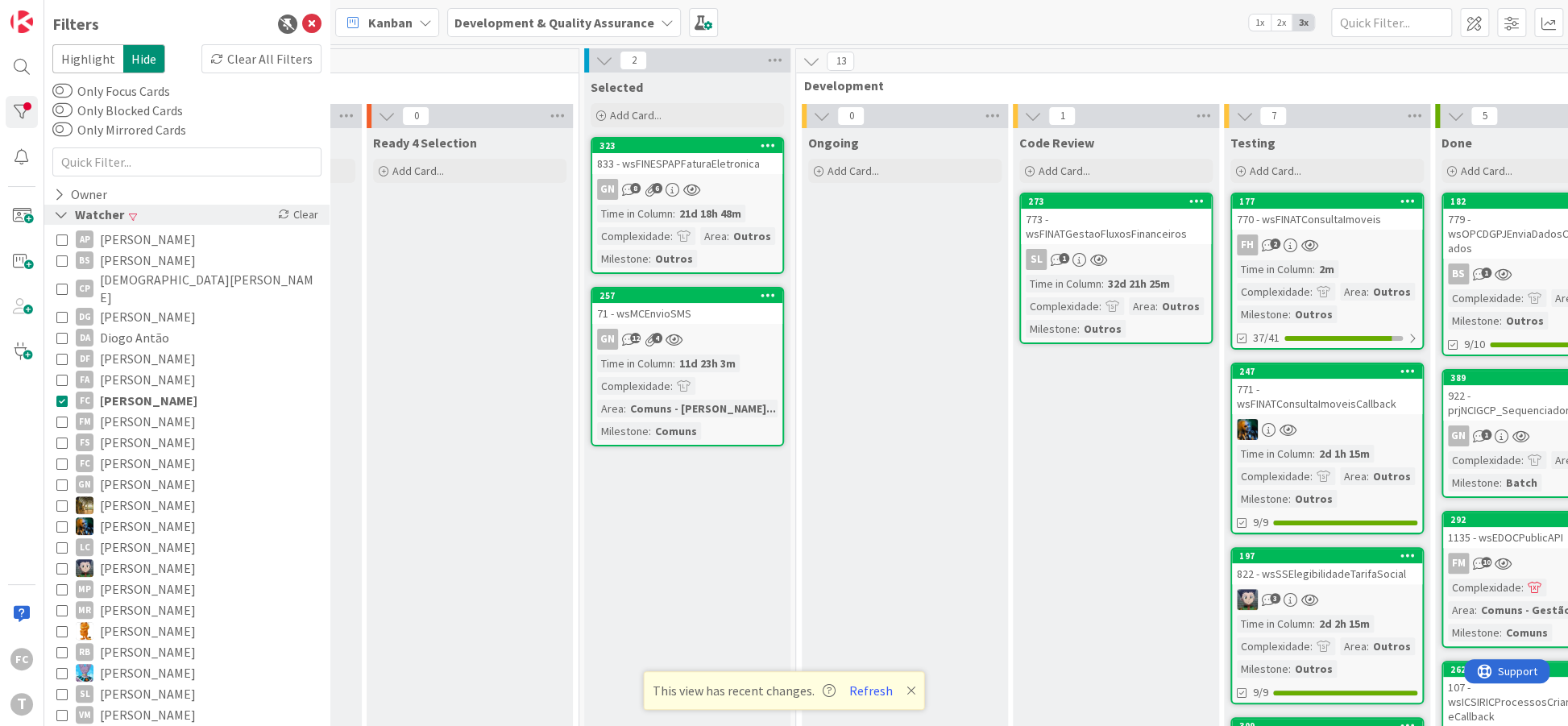
click at [59, 215] on icon at bounding box center [61, 215] width 14 height 14
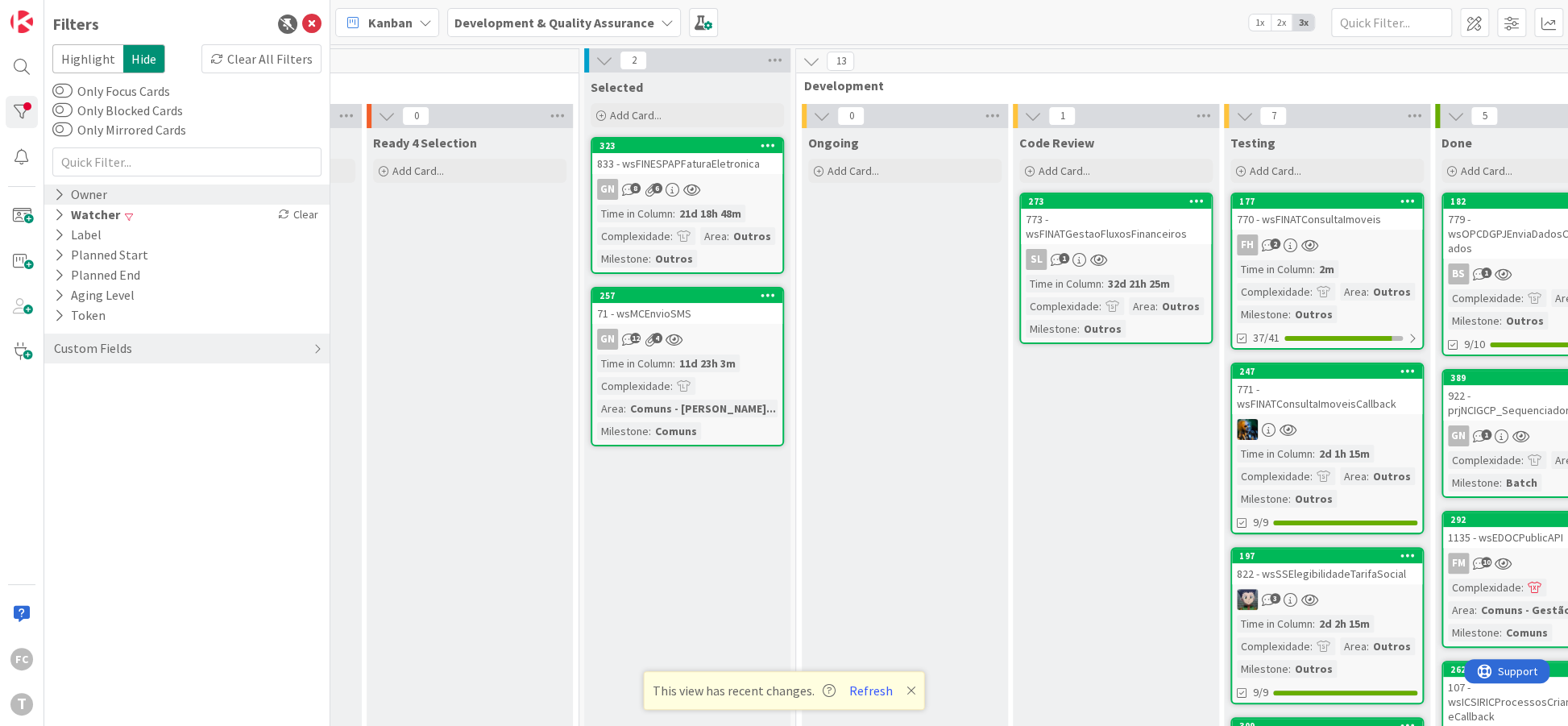
click at [58, 204] on div "Owner" at bounding box center [81, 194] width 56 height 20
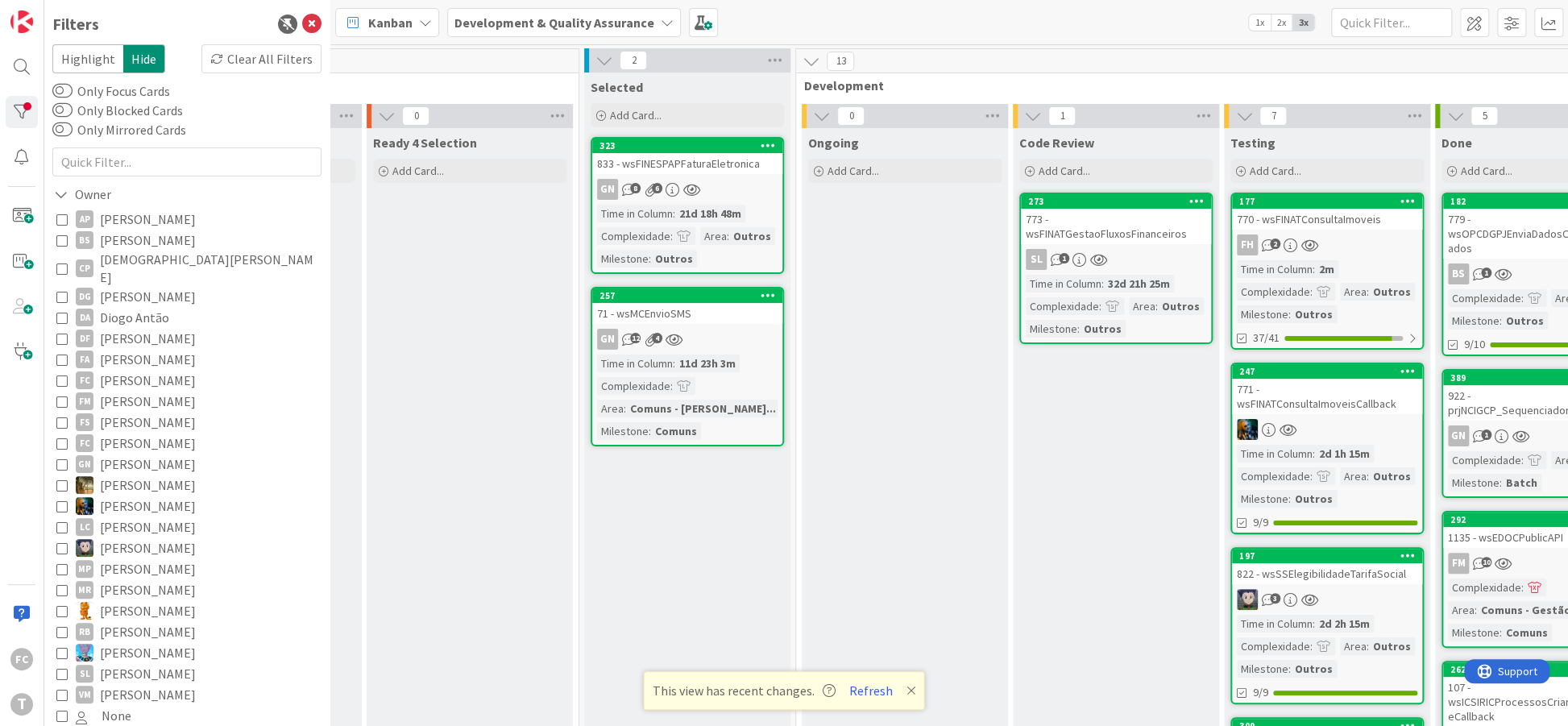
click at [64, 375] on icon at bounding box center [62, 380] width 11 height 11
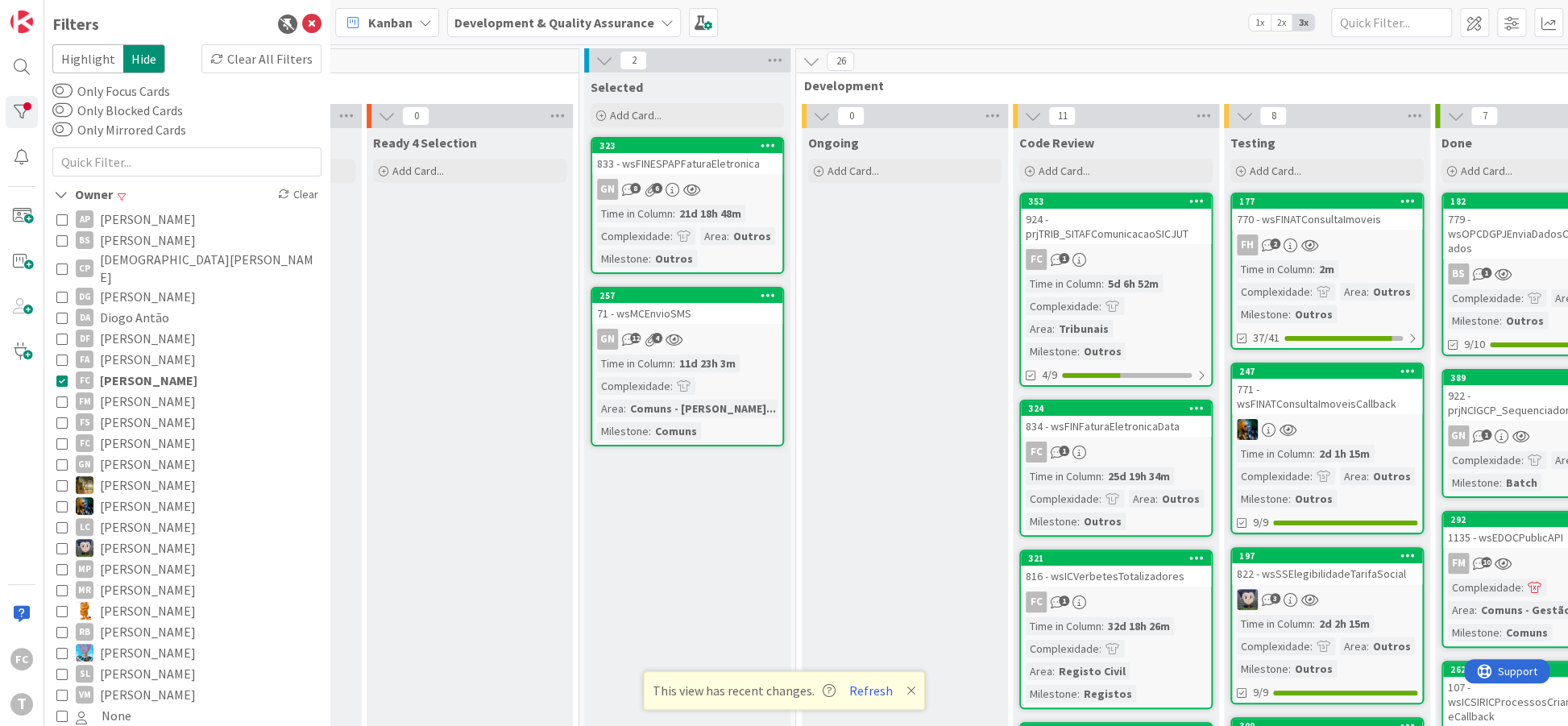
click at [61, 375] on icon at bounding box center [62, 380] width 11 height 11
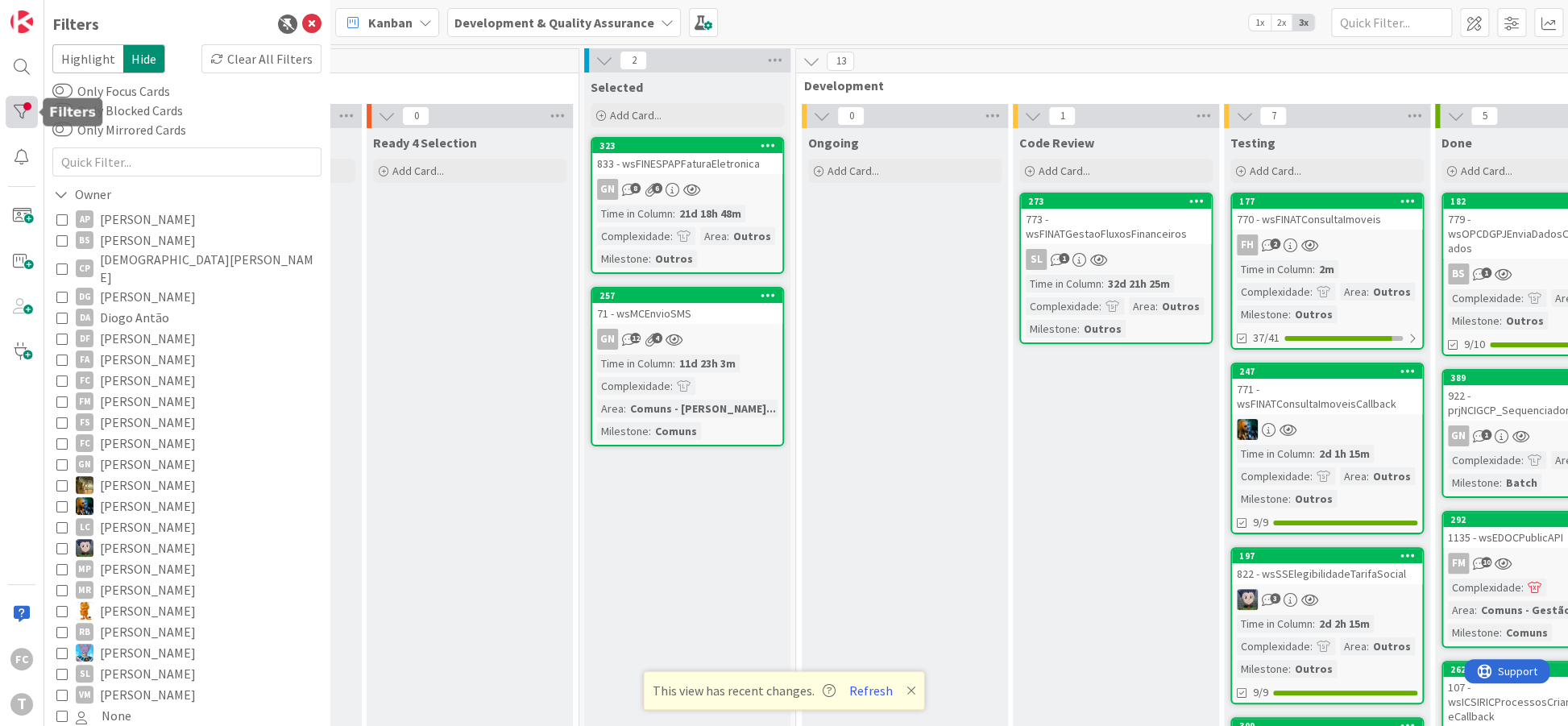
click at [18, 112] on div at bounding box center [22, 111] width 32 height 32
click at [58, 195] on icon at bounding box center [61, 194] width 14 height 14
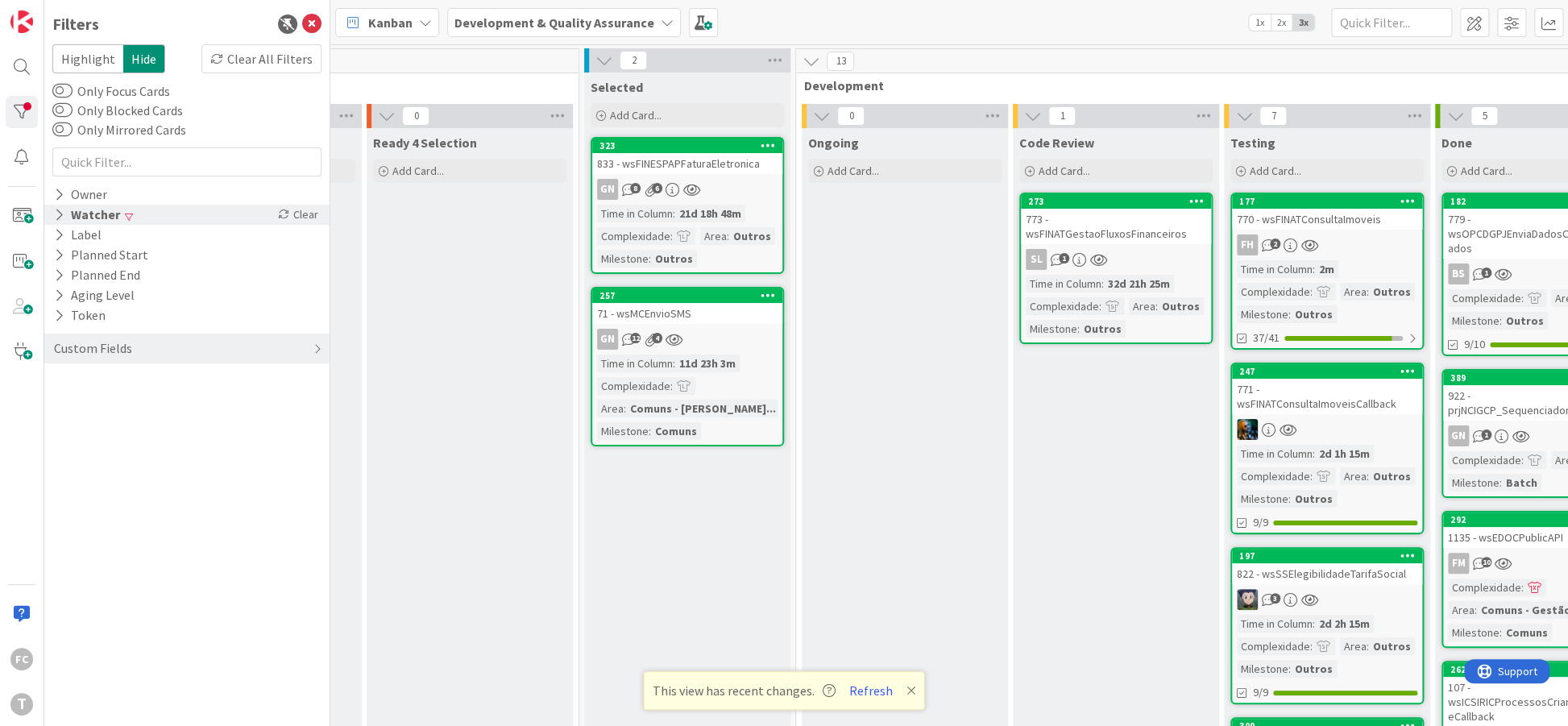
click at [61, 215] on icon at bounding box center [59, 215] width 10 height 14
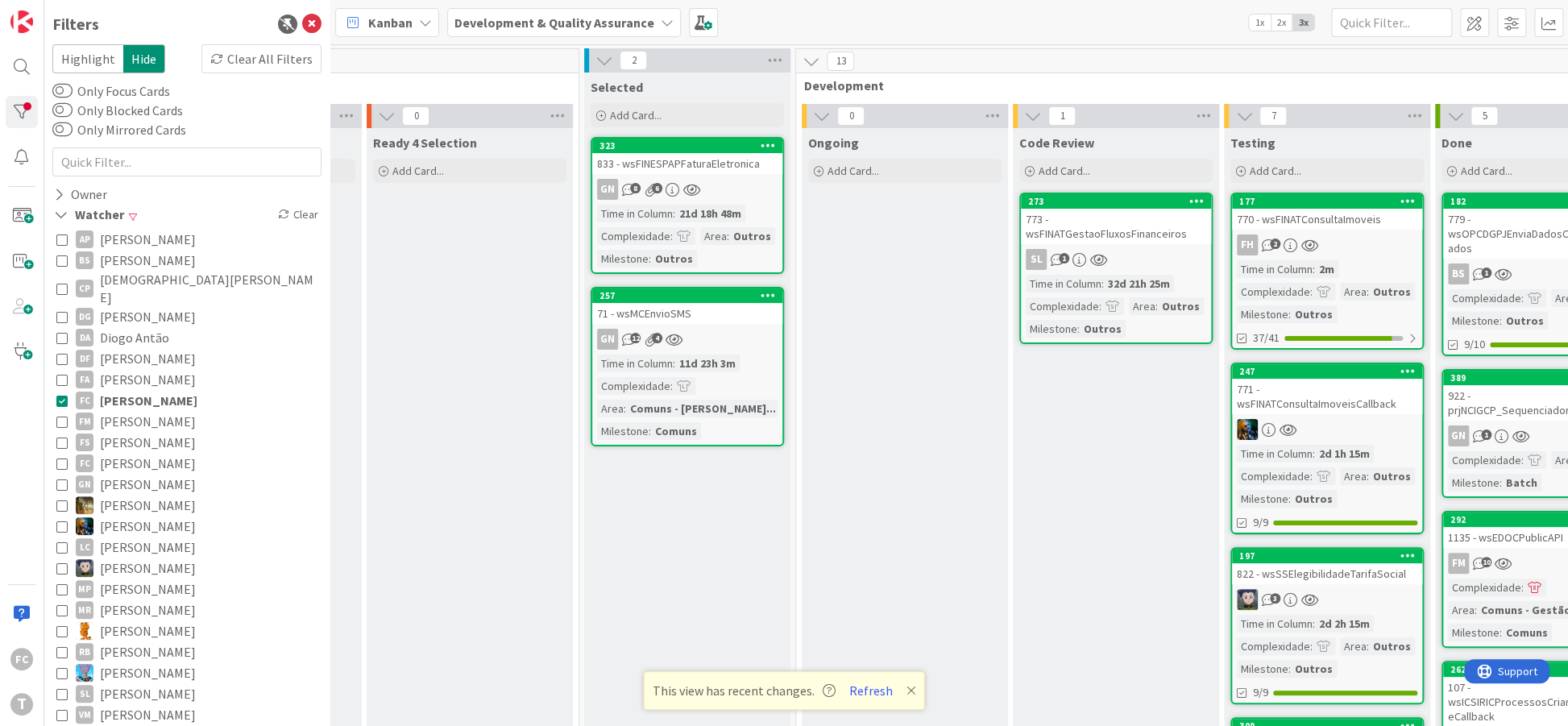
click at [60, 394] on icon at bounding box center [62, 400] width 11 height 11
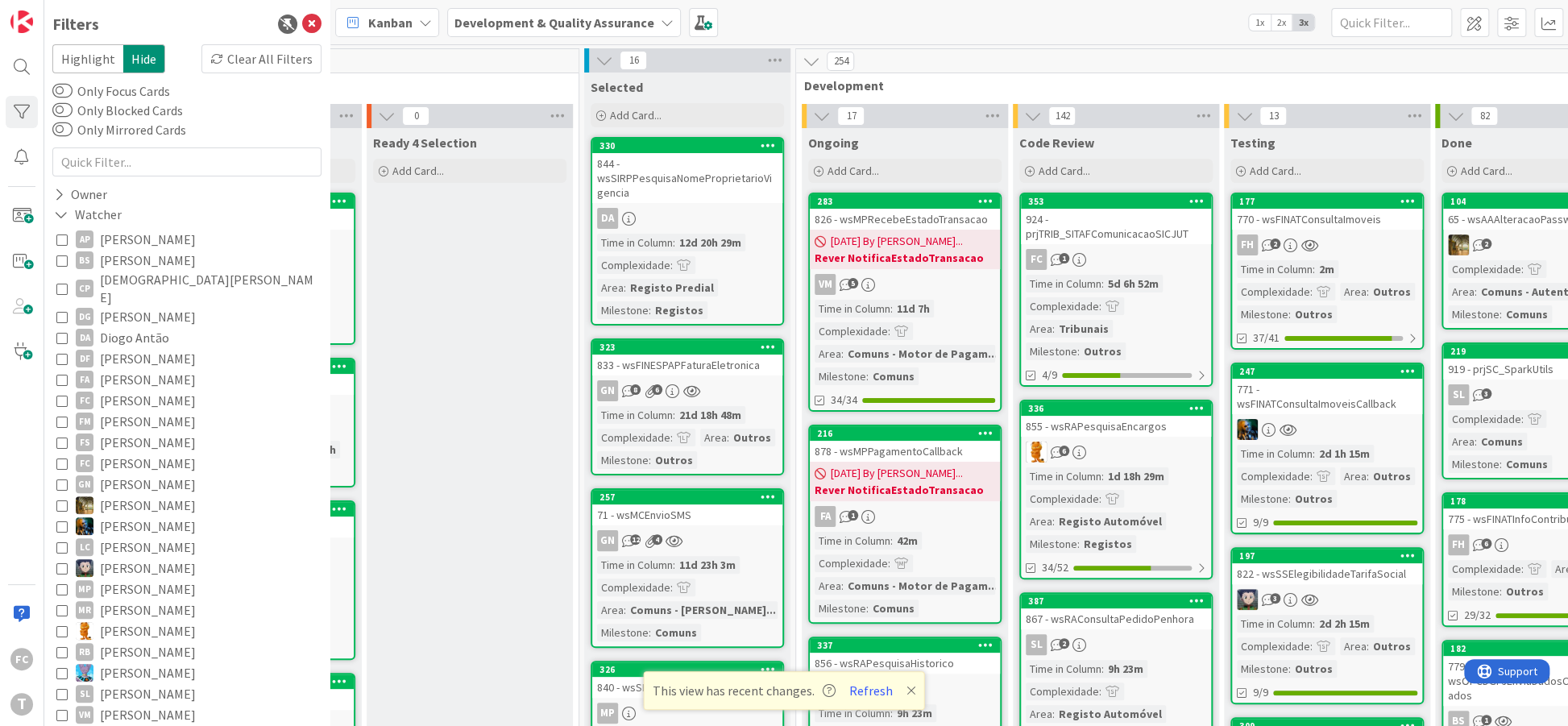
click at [60, 625] on icon at bounding box center [62, 630] width 11 height 11
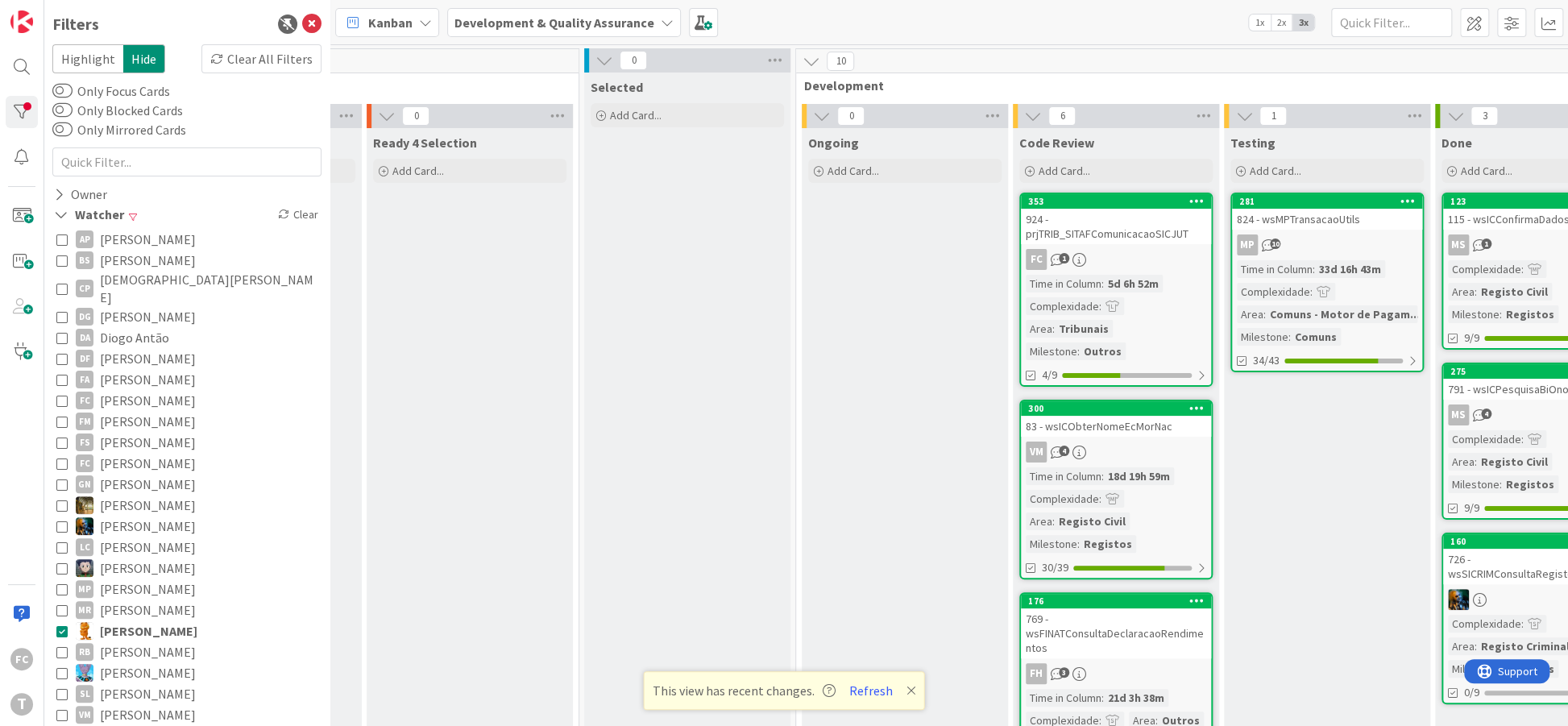
click at [66, 625] on icon at bounding box center [62, 630] width 11 height 11
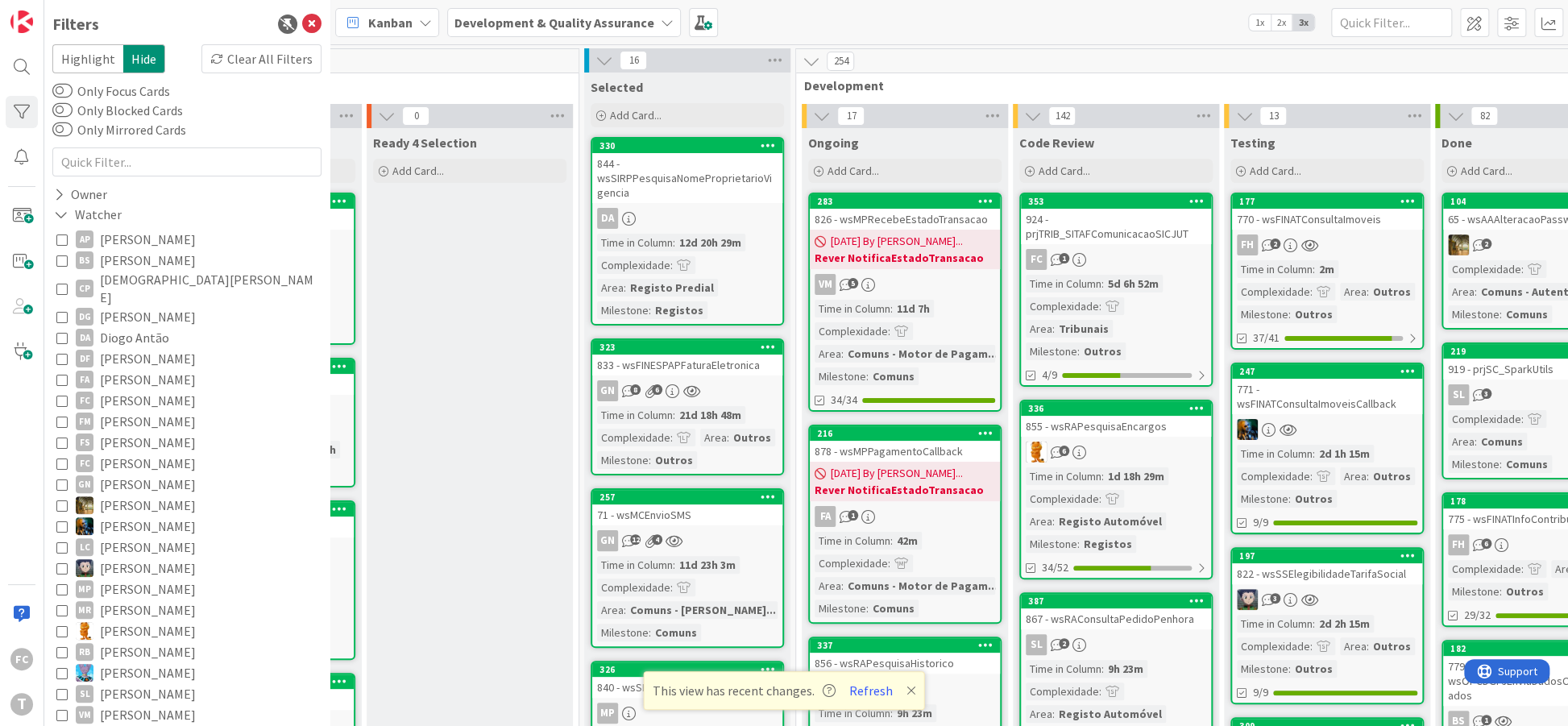
click at [59, 394] on icon at bounding box center [62, 400] width 11 height 11
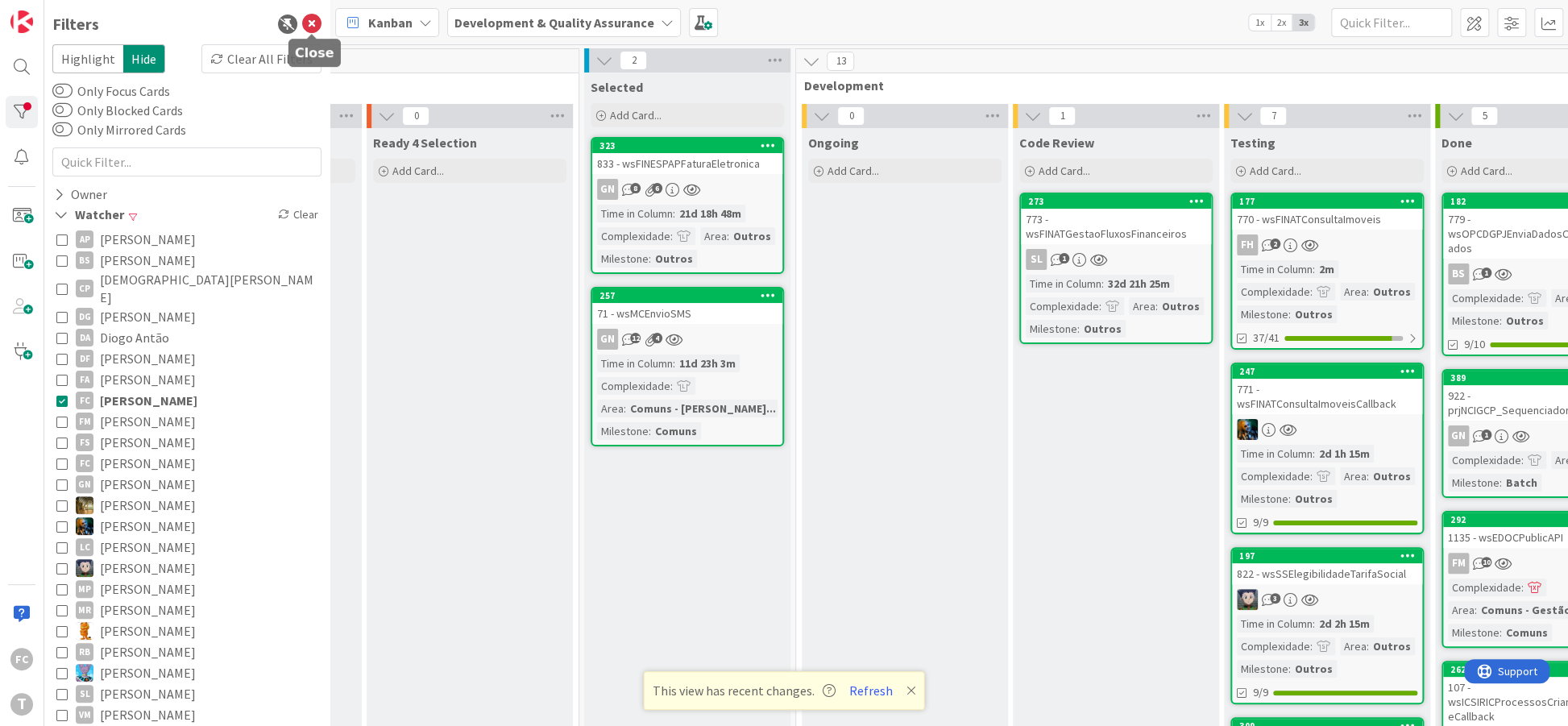
click at [306, 26] on icon at bounding box center [311, 23] width 20 height 20
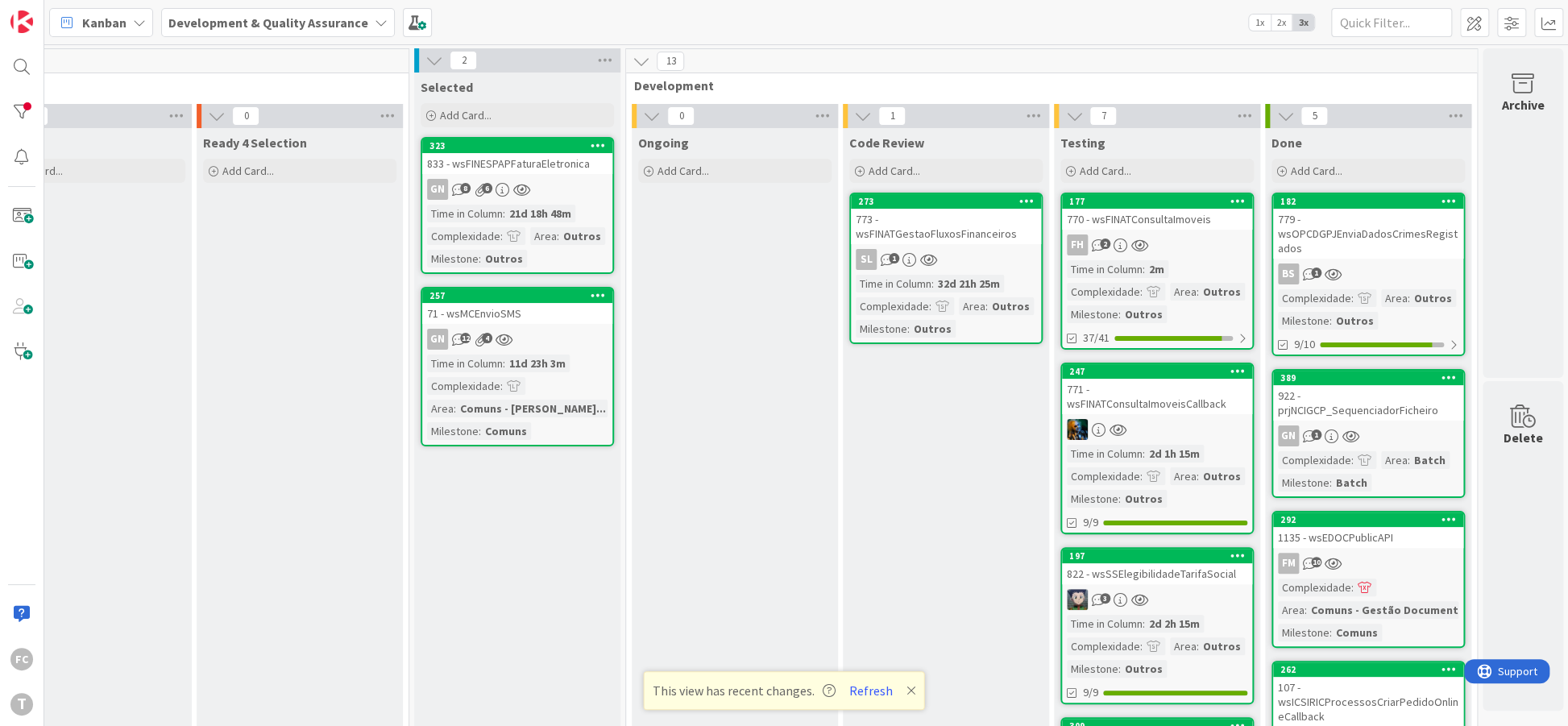
click at [909, 687] on icon at bounding box center [911, 690] width 9 height 13
